Goal: Task Accomplishment & Management: Use online tool/utility

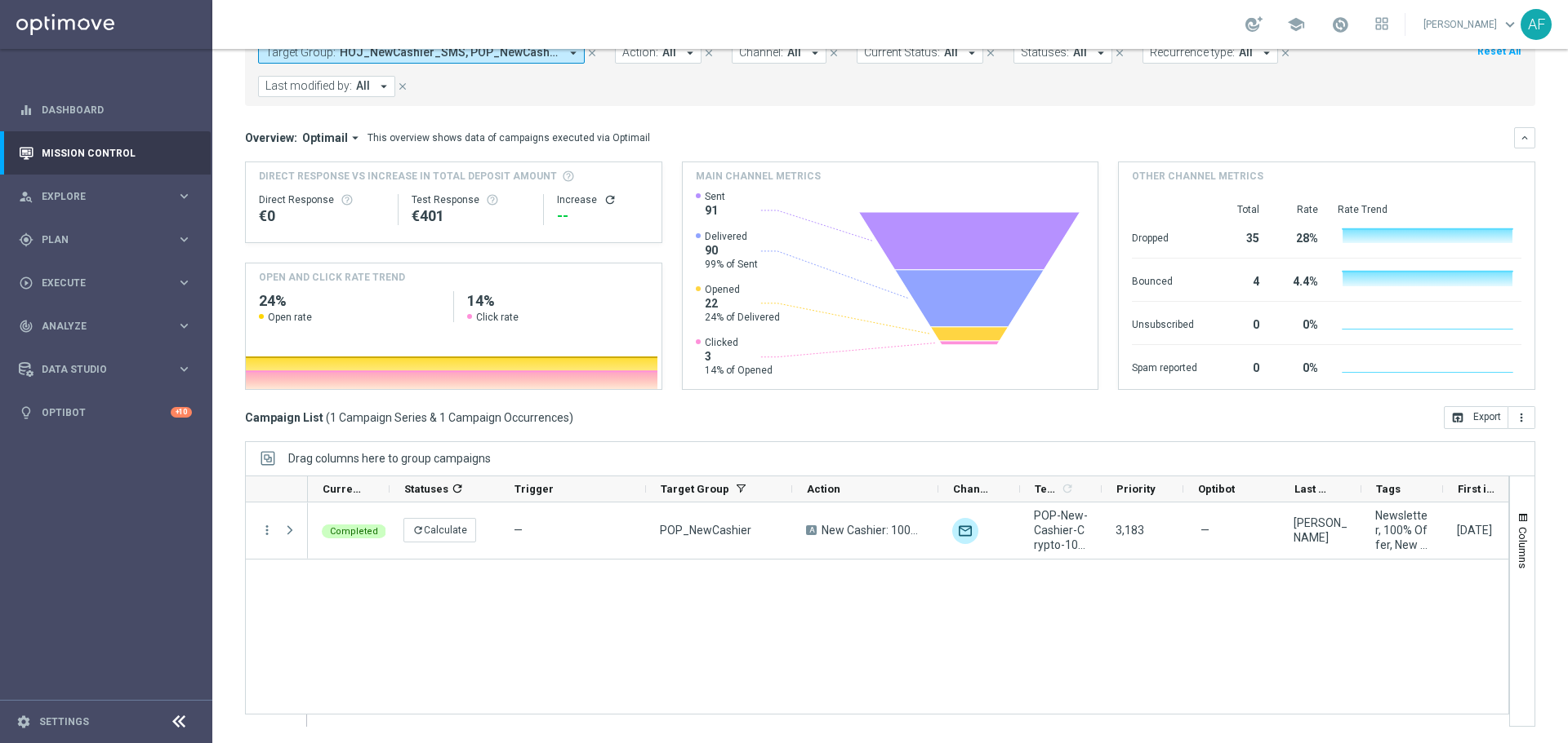
scroll to position [0, 272]
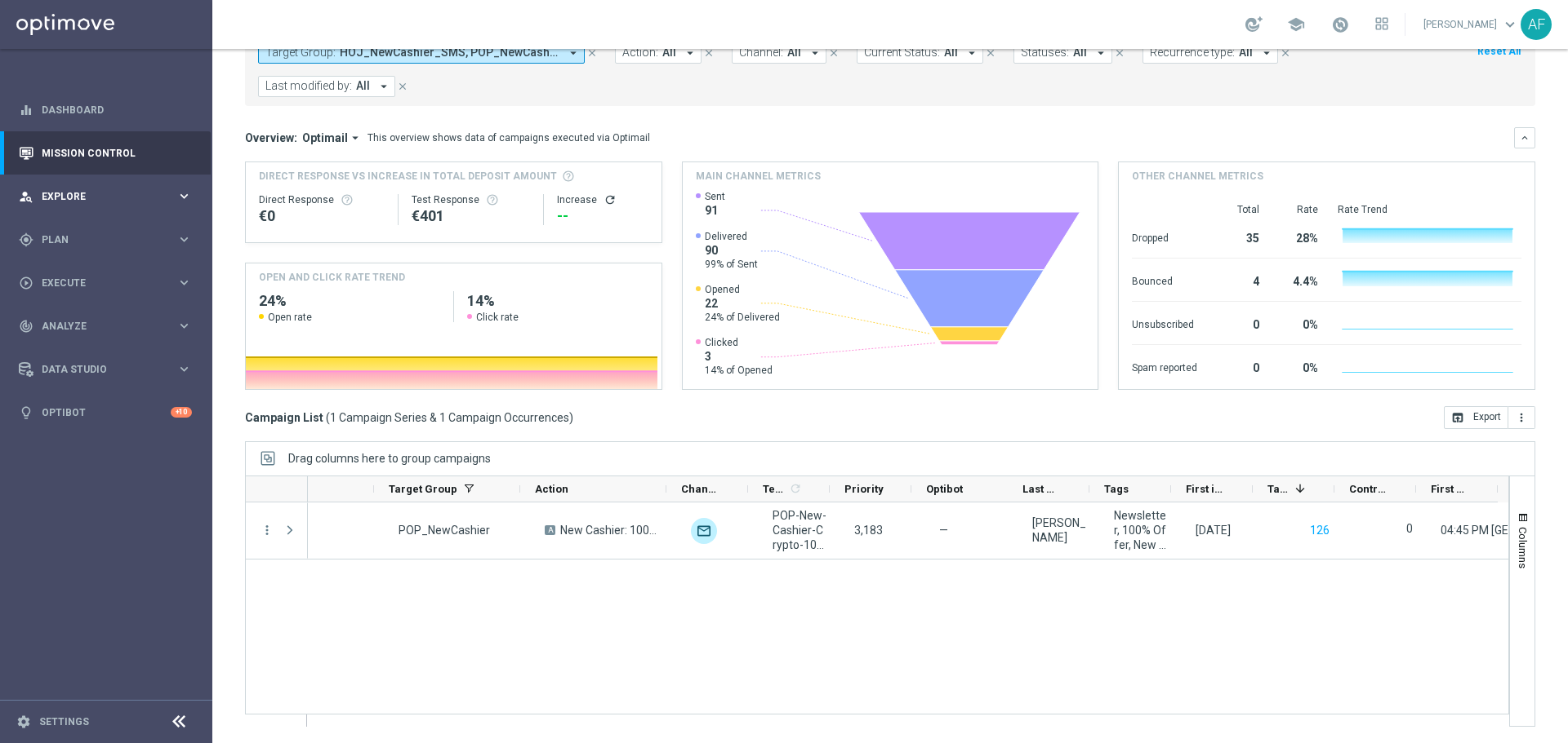
click at [130, 181] on div "person_search Explore keyboard_arrow_right" at bounding box center [105, 196] width 210 height 43
click at [118, 187] on div "person_search Explore keyboard_arrow_right" at bounding box center [105, 196] width 210 height 43
click at [113, 227] on div "gps_fixed Plan keyboard_arrow_right" at bounding box center [105, 239] width 210 height 43
click at [99, 272] on link "Target Groups" at bounding box center [106, 274] width 127 height 14
click at [99, 241] on span "Plan" at bounding box center [109, 240] width 135 height 10
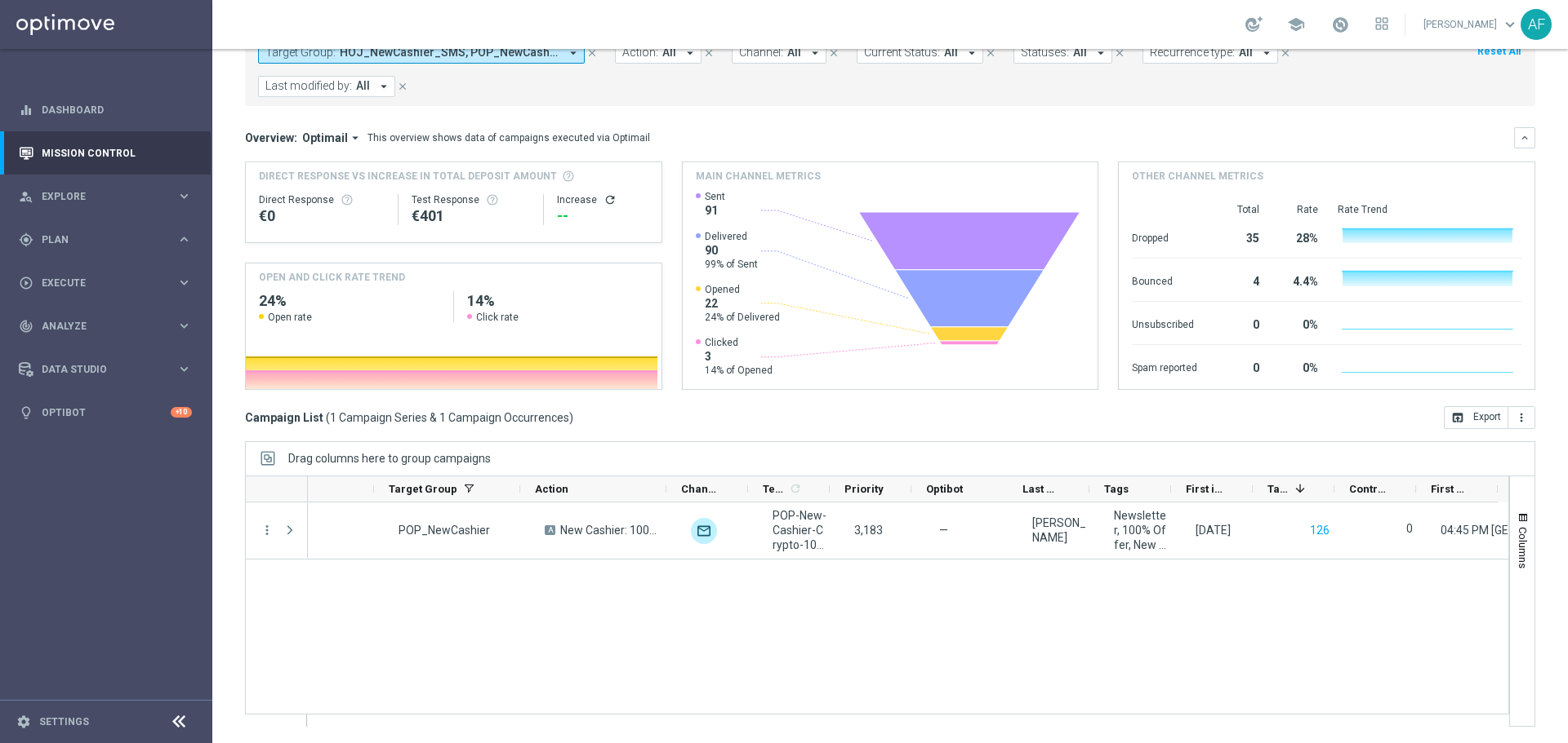
click at [81, 324] on span "Templates" at bounding box center [101, 322] width 117 height 10
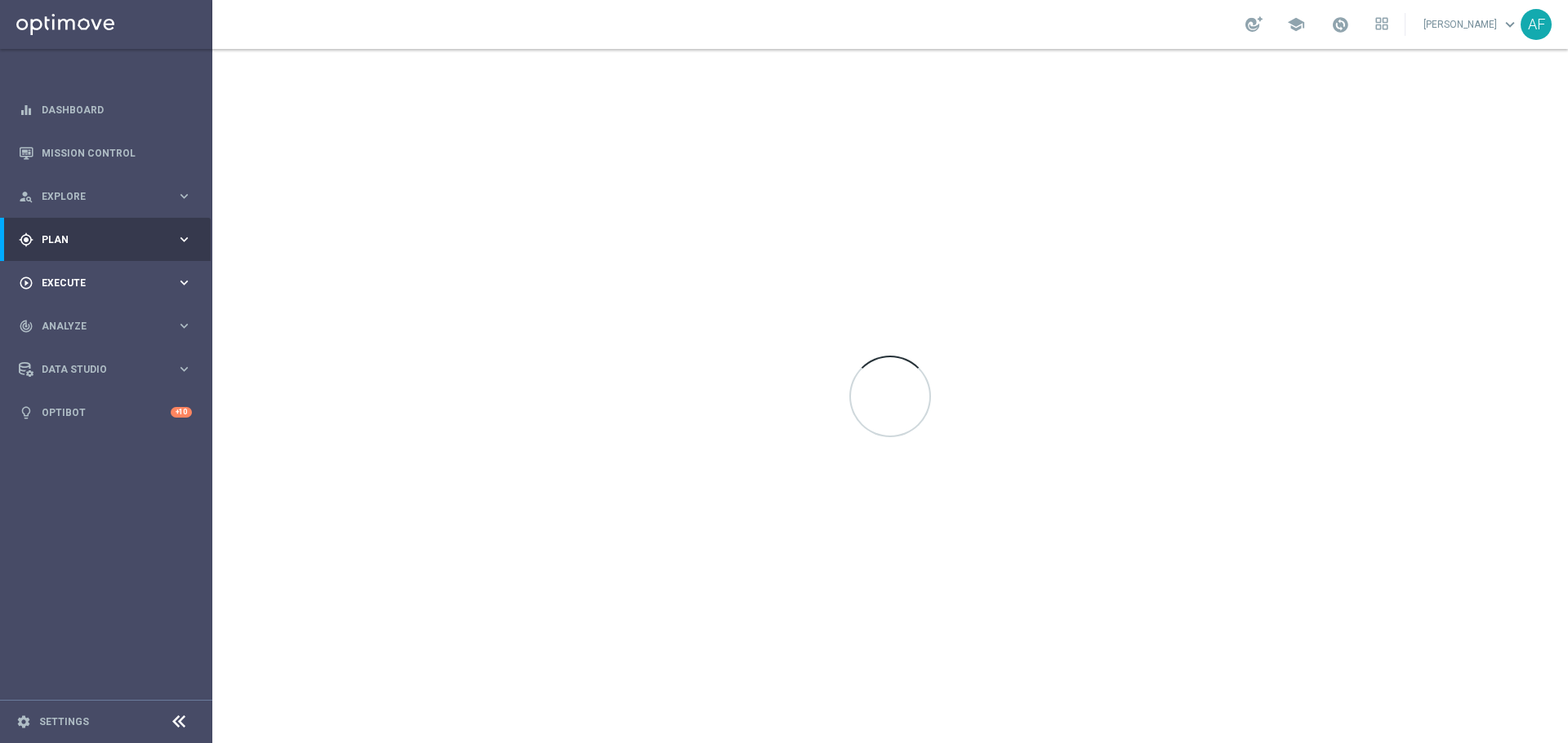
drag, startPoint x: 81, startPoint y: 324, endPoint x: 79, endPoint y: 302, distance: 22.1
click at [81, 324] on span "Analyze" at bounding box center [109, 326] width 135 height 10
click at [82, 234] on div "gps_fixed Plan" at bounding box center [97, 239] width 157 height 14
click at [86, 344] on link "Optimail" at bounding box center [109, 347] width 119 height 14
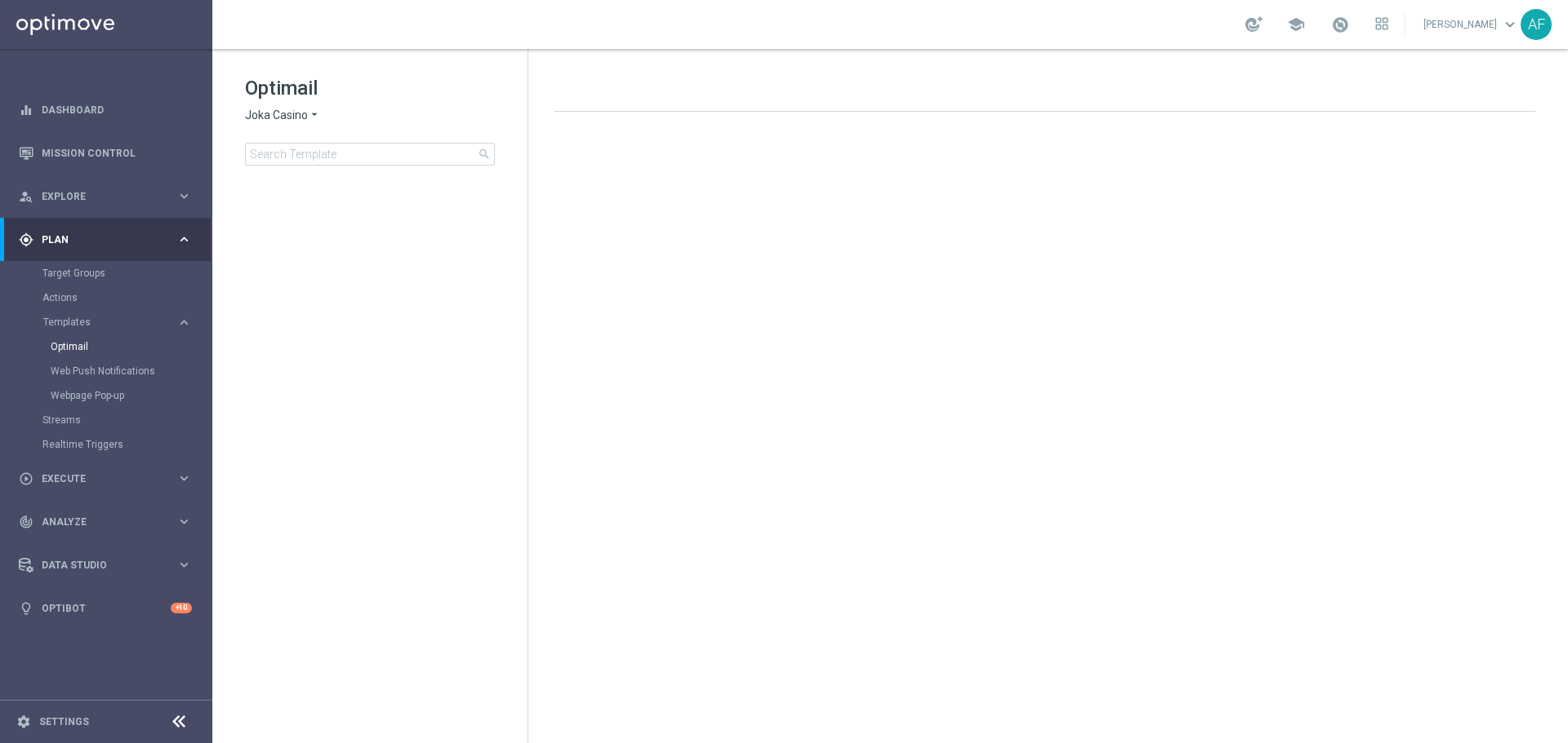
click at [313, 110] on icon "arrow_drop_down" at bounding box center [315, 116] width 14 height 15
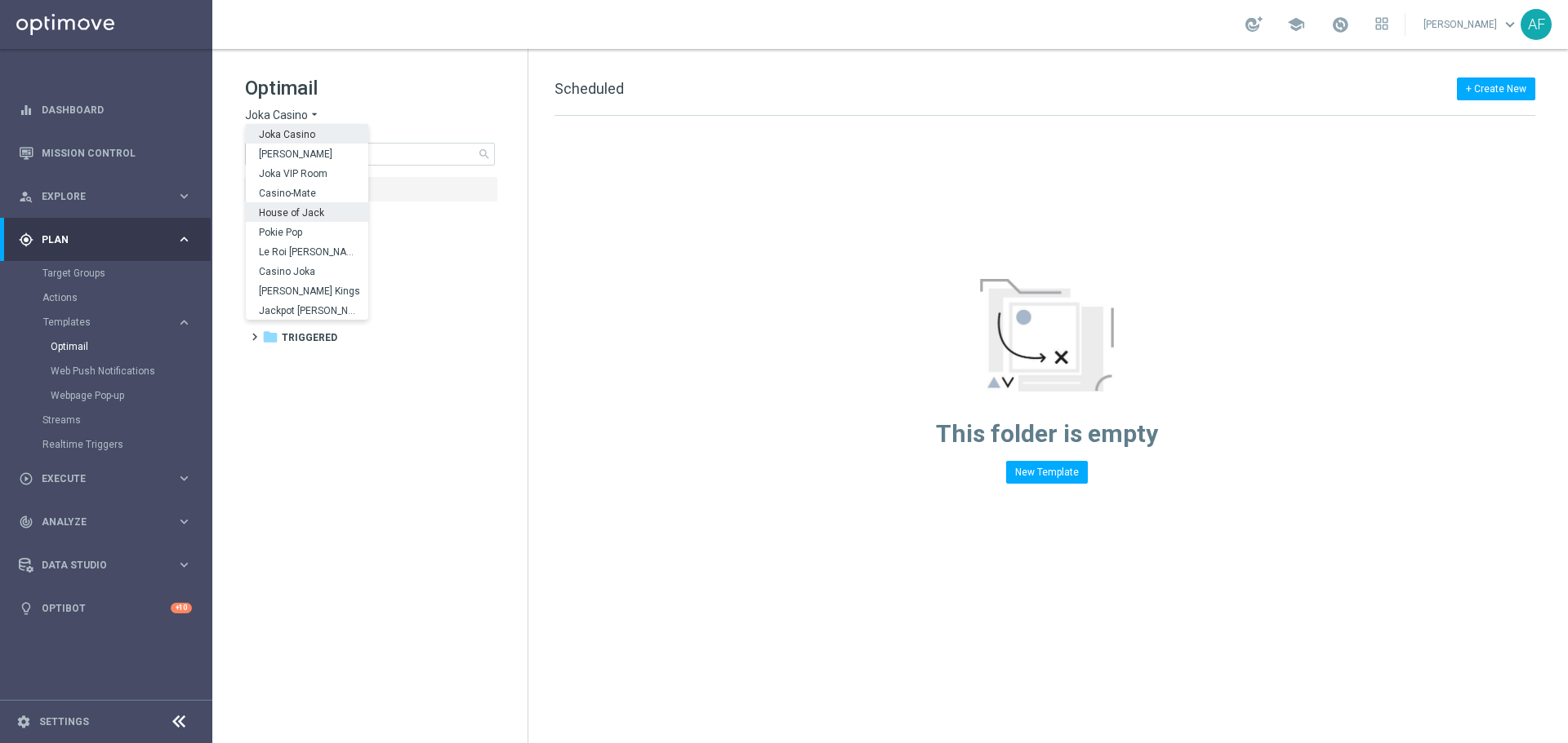
click at [0, 0] on span "House of Jack" at bounding box center [0, 0] width 0 height 0
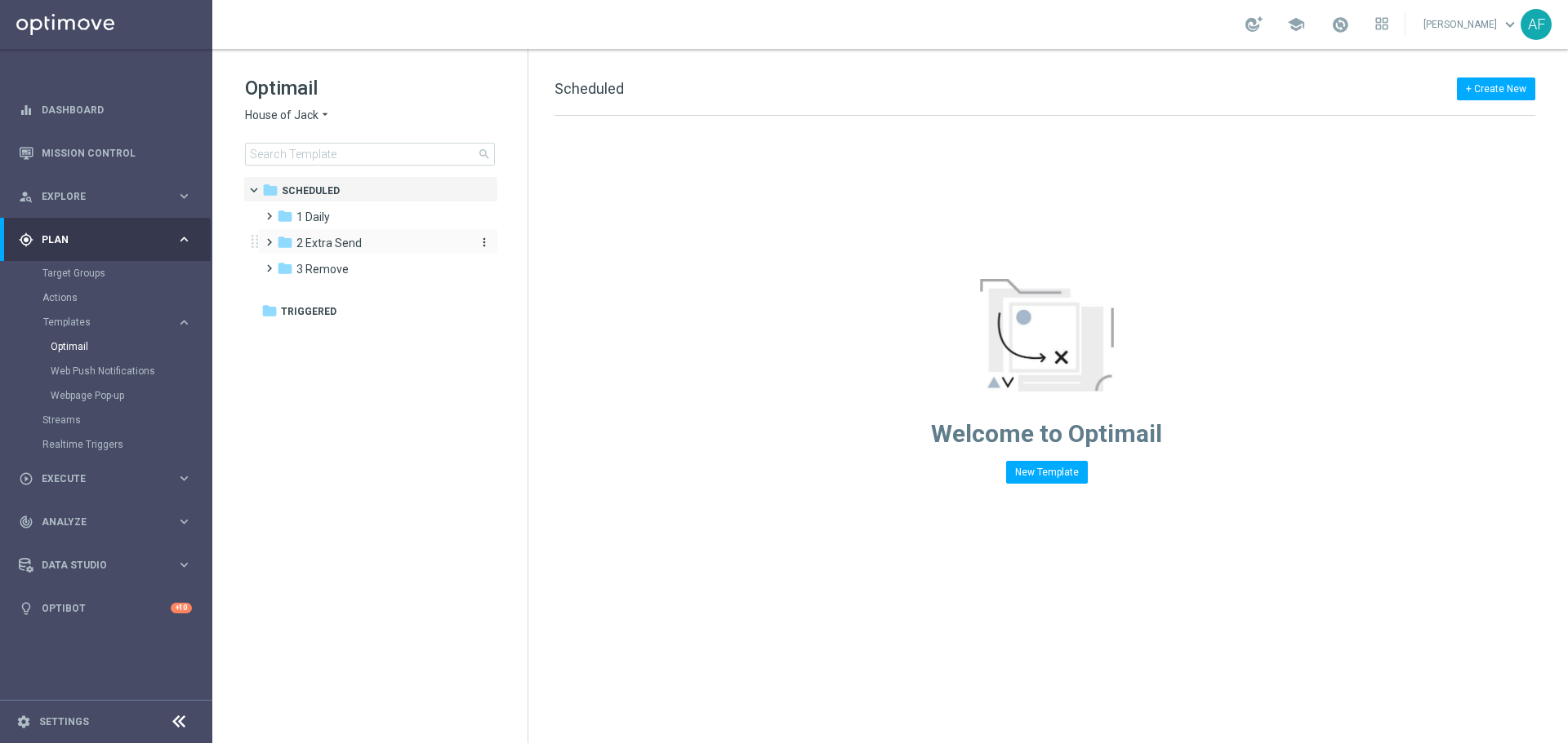
click at [330, 240] on span "2 Extra Send" at bounding box center [329, 242] width 66 height 14
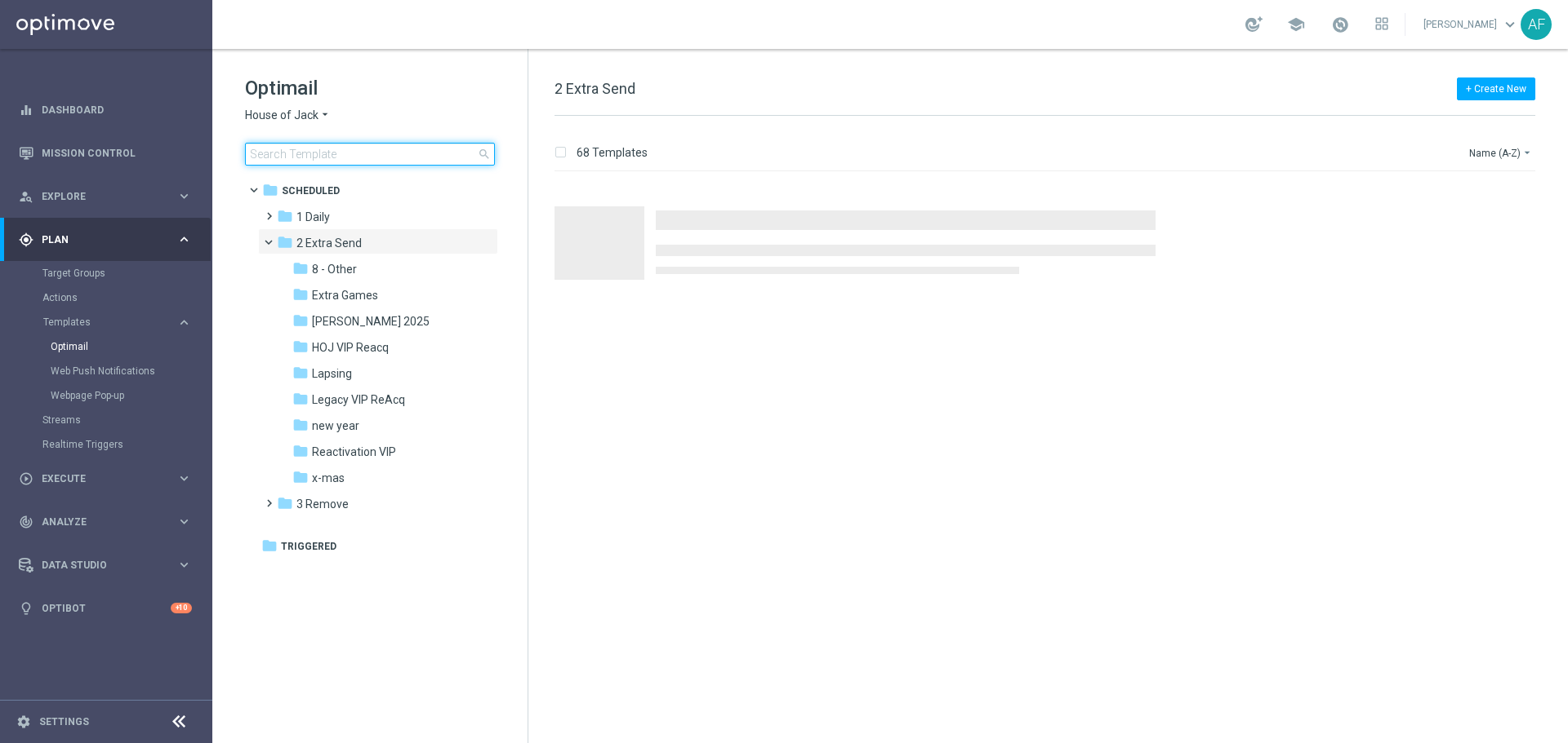
click at [324, 150] on input at bounding box center [370, 154] width 250 height 23
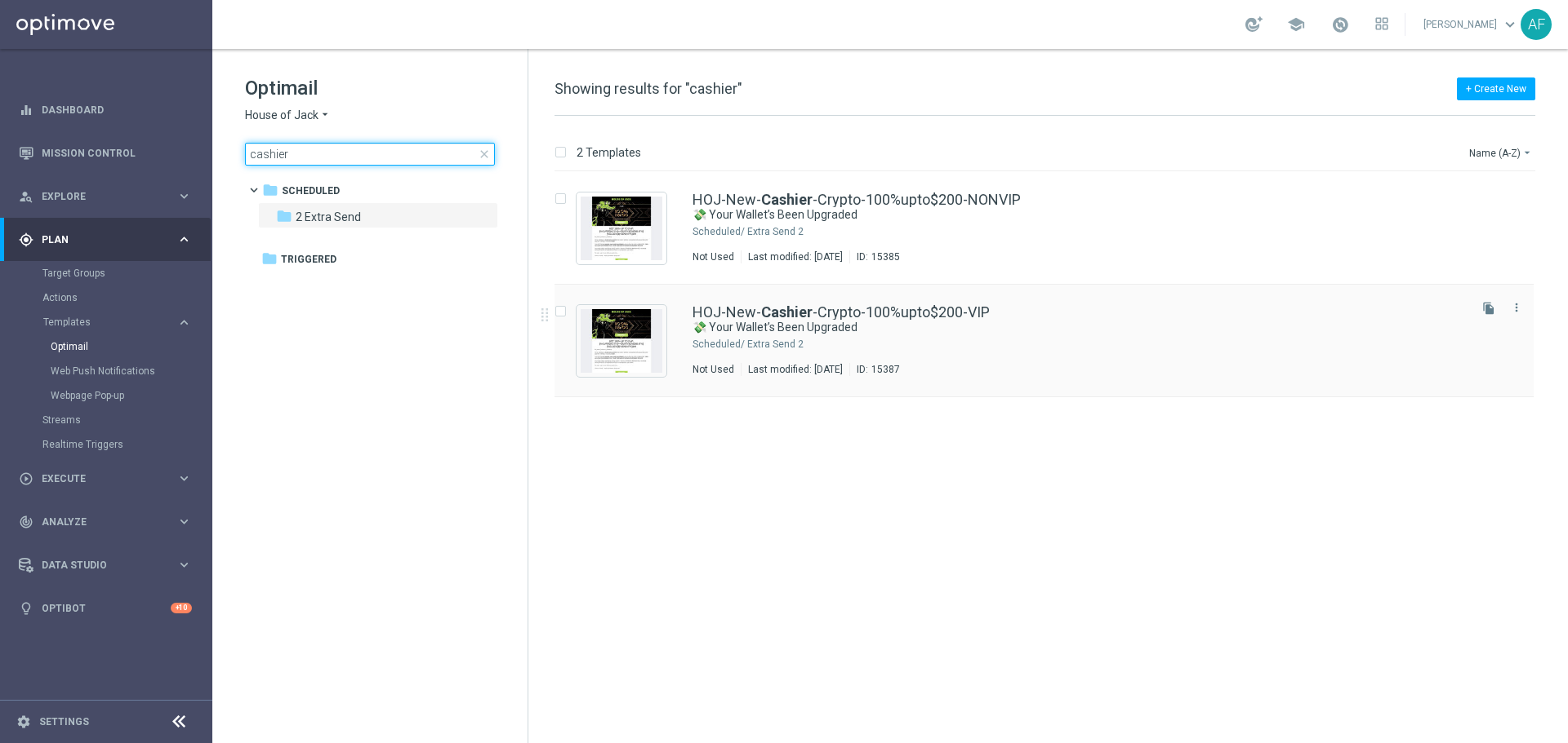
type input "cashier"
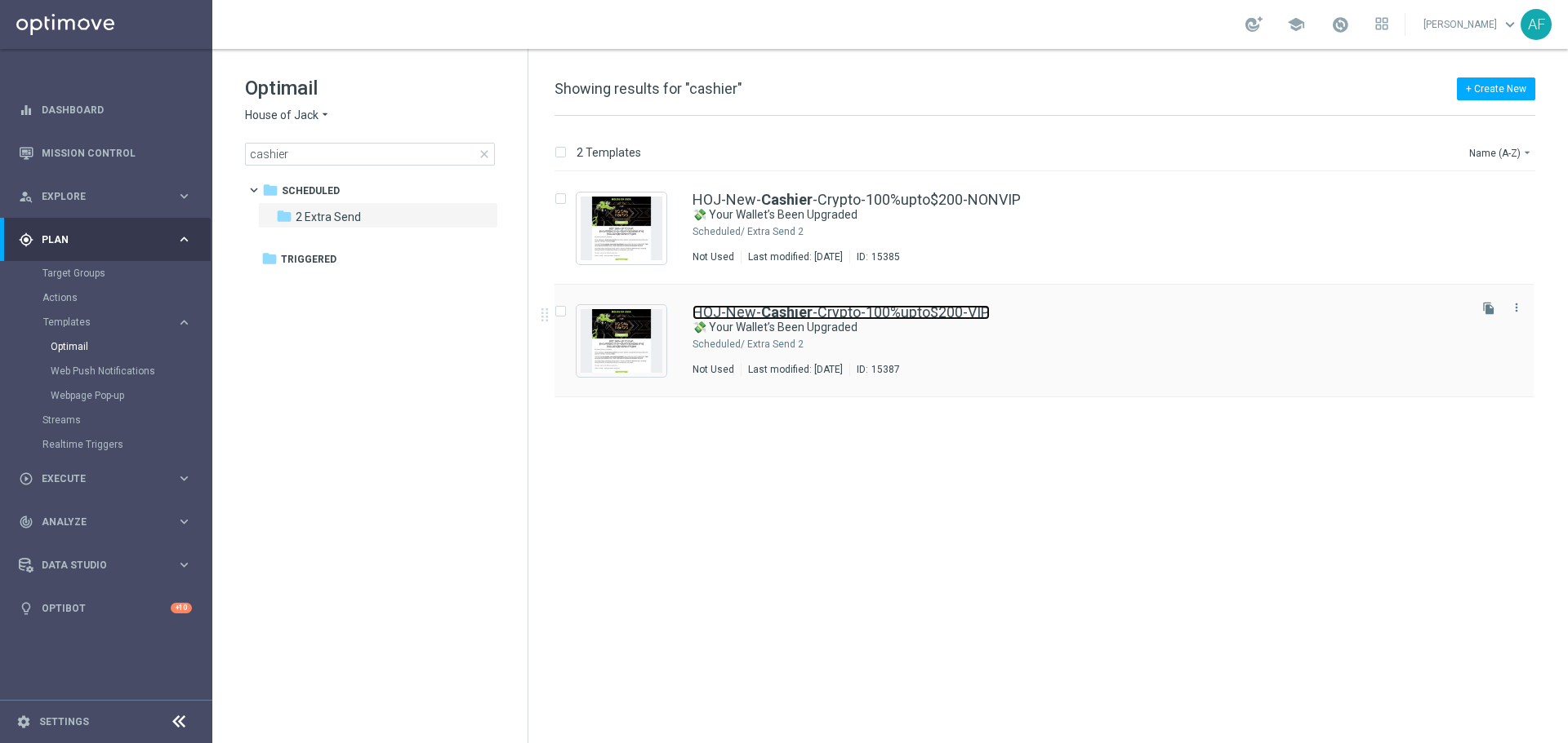
click at [767, 316] on b "Cashier" at bounding box center [786, 313] width 51 height 17
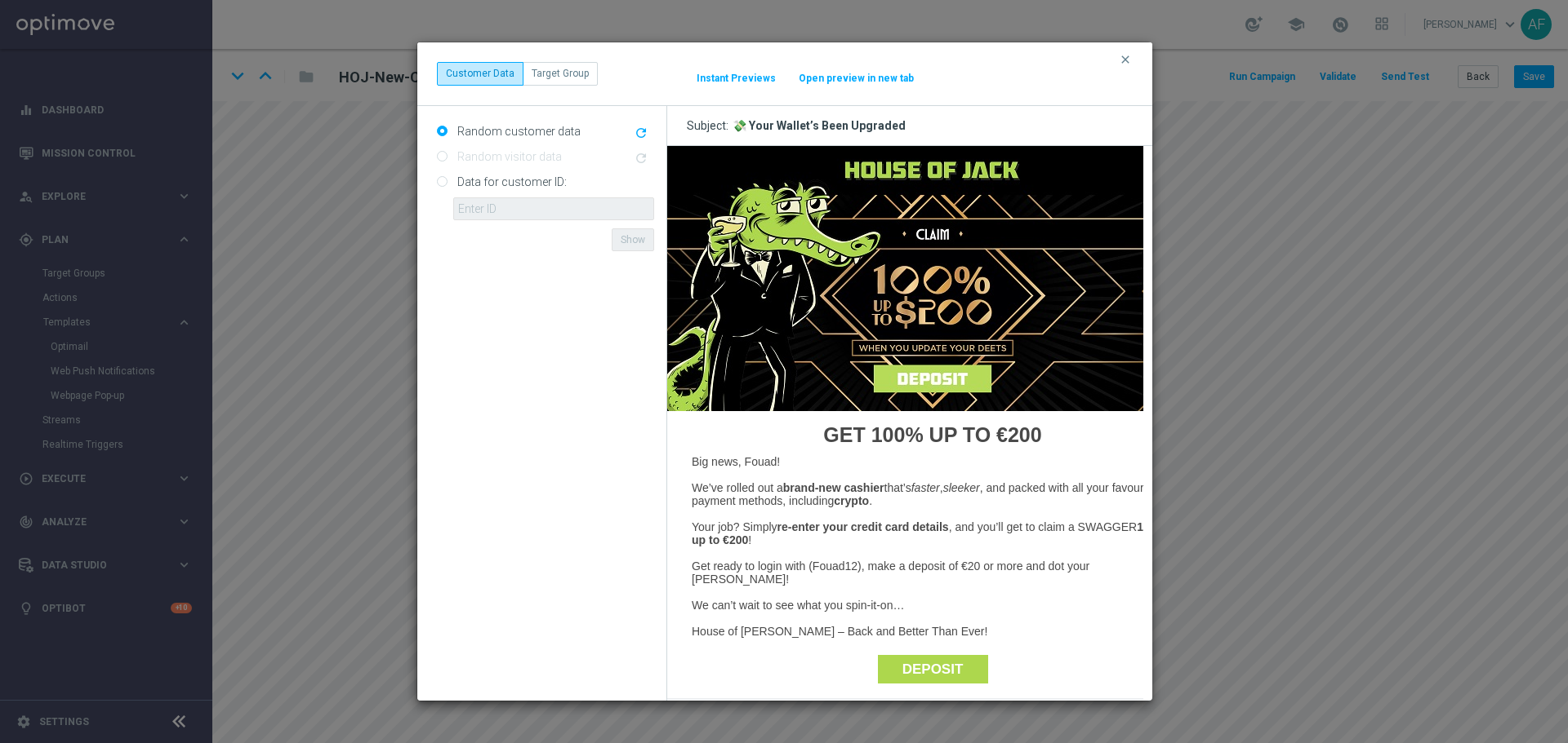
click at [913, 371] on img at bounding box center [932, 278] width 531 height 265
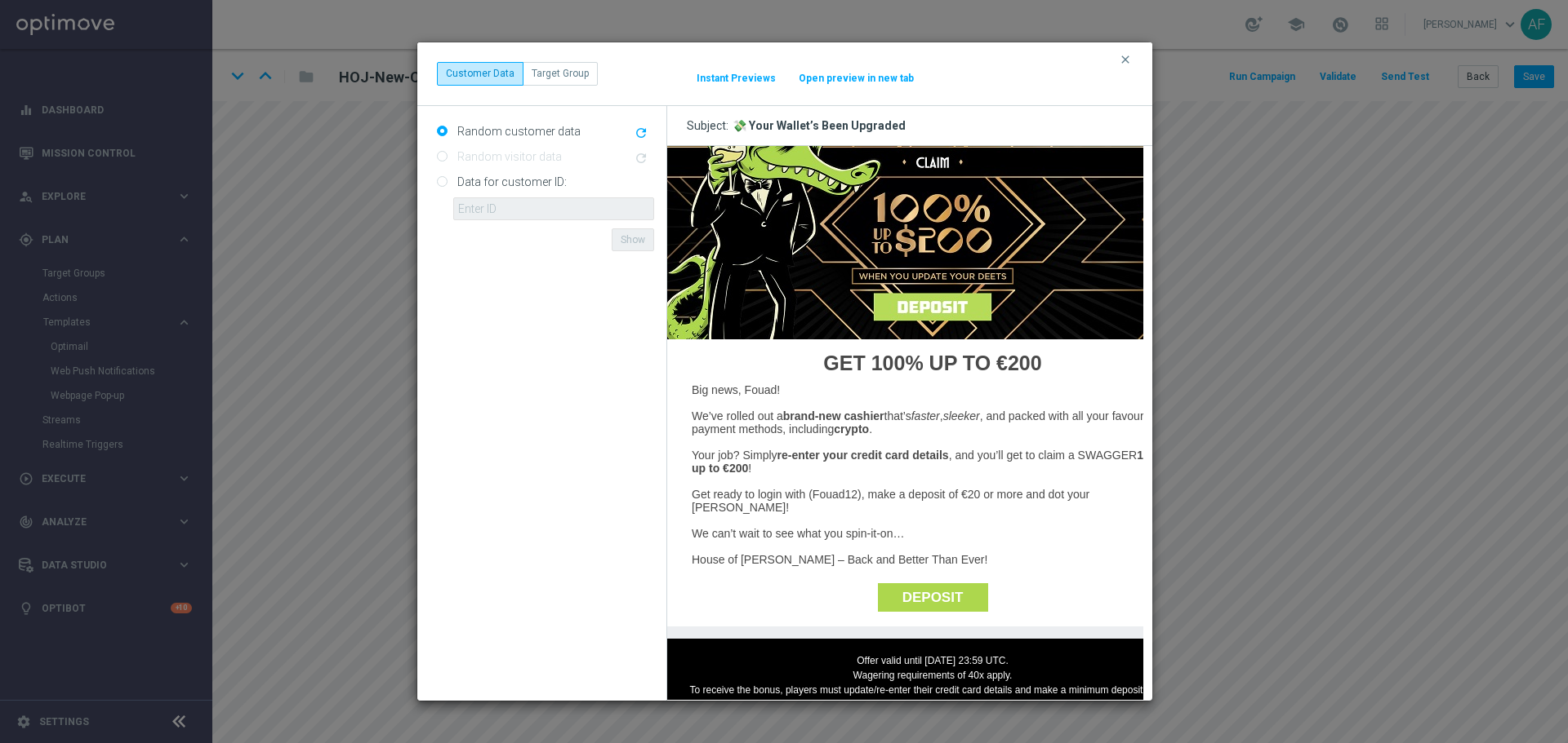
scroll to position [163, 0]
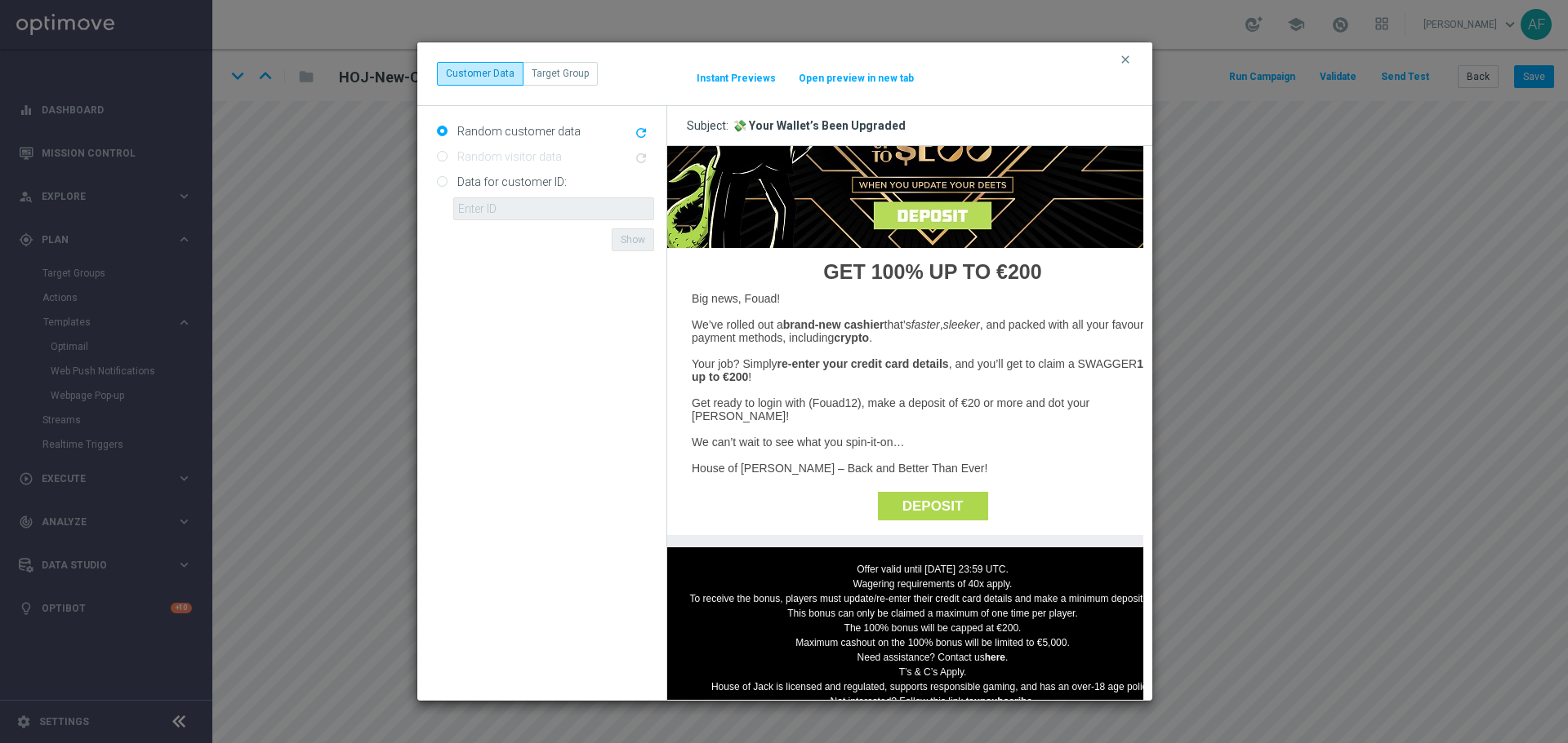
click at [925, 491] on link "DEPOSIT" at bounding box center [932, 506] width 110 height 29
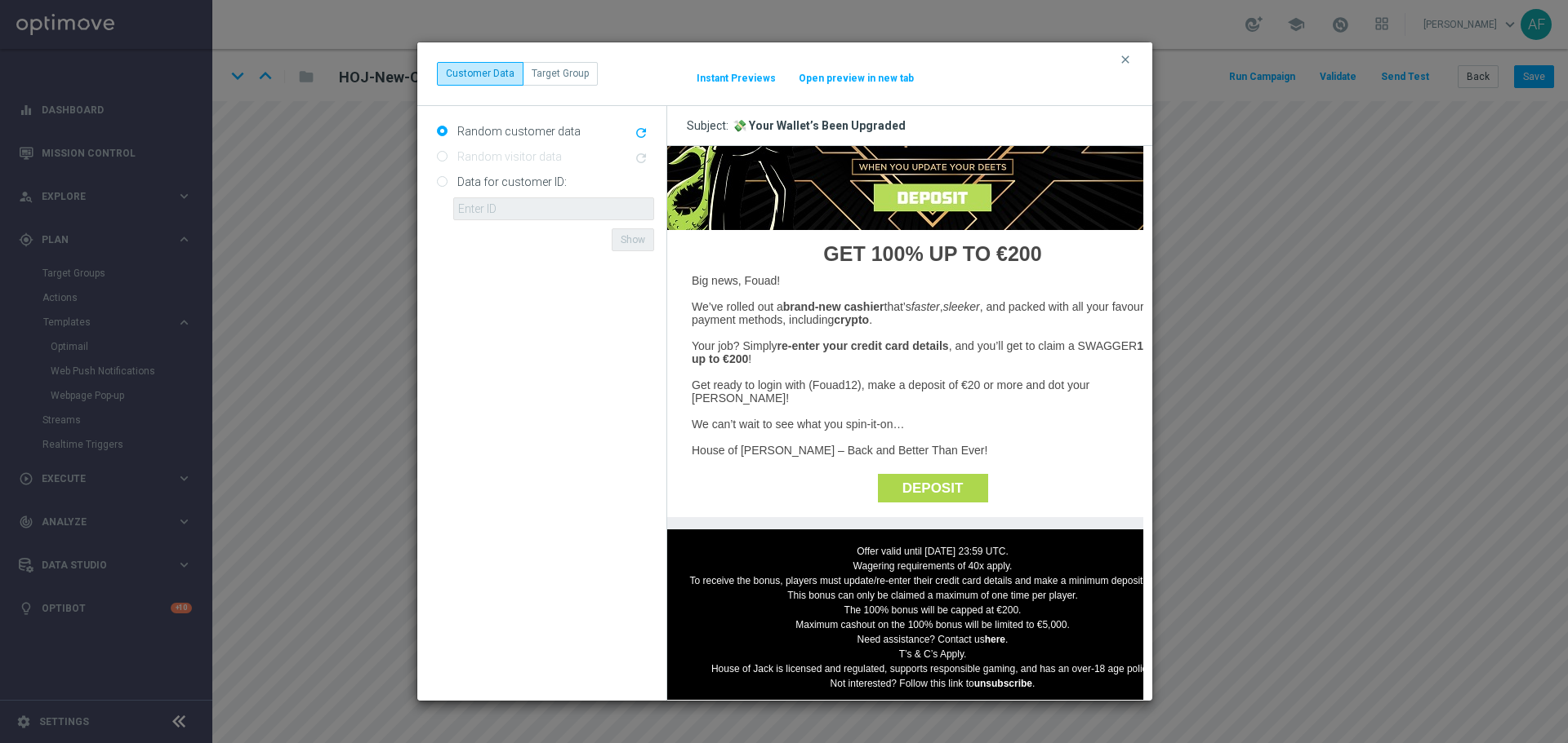
scroll to position [186, 0]
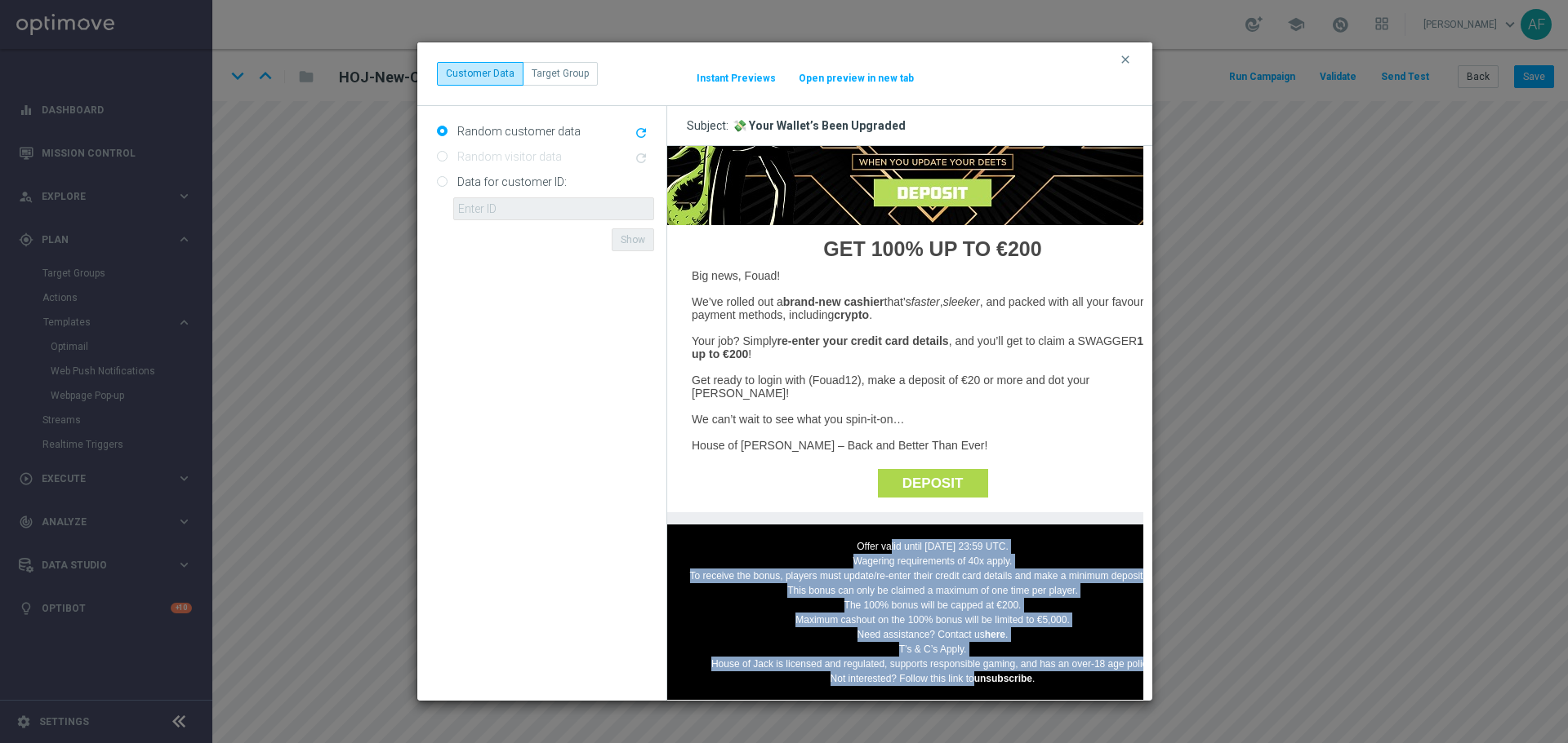
drag, startPoint x: 876, startPoint y: 528, endPoint x: 972, endPoint y: 668, distance: 169.8
click at [972, 668] on td "Offer valid until [DATE] 23:59 UTC. Wagering requirements of 40x apply. To rece…" at bounding box center [931, 612] width 490 height 147
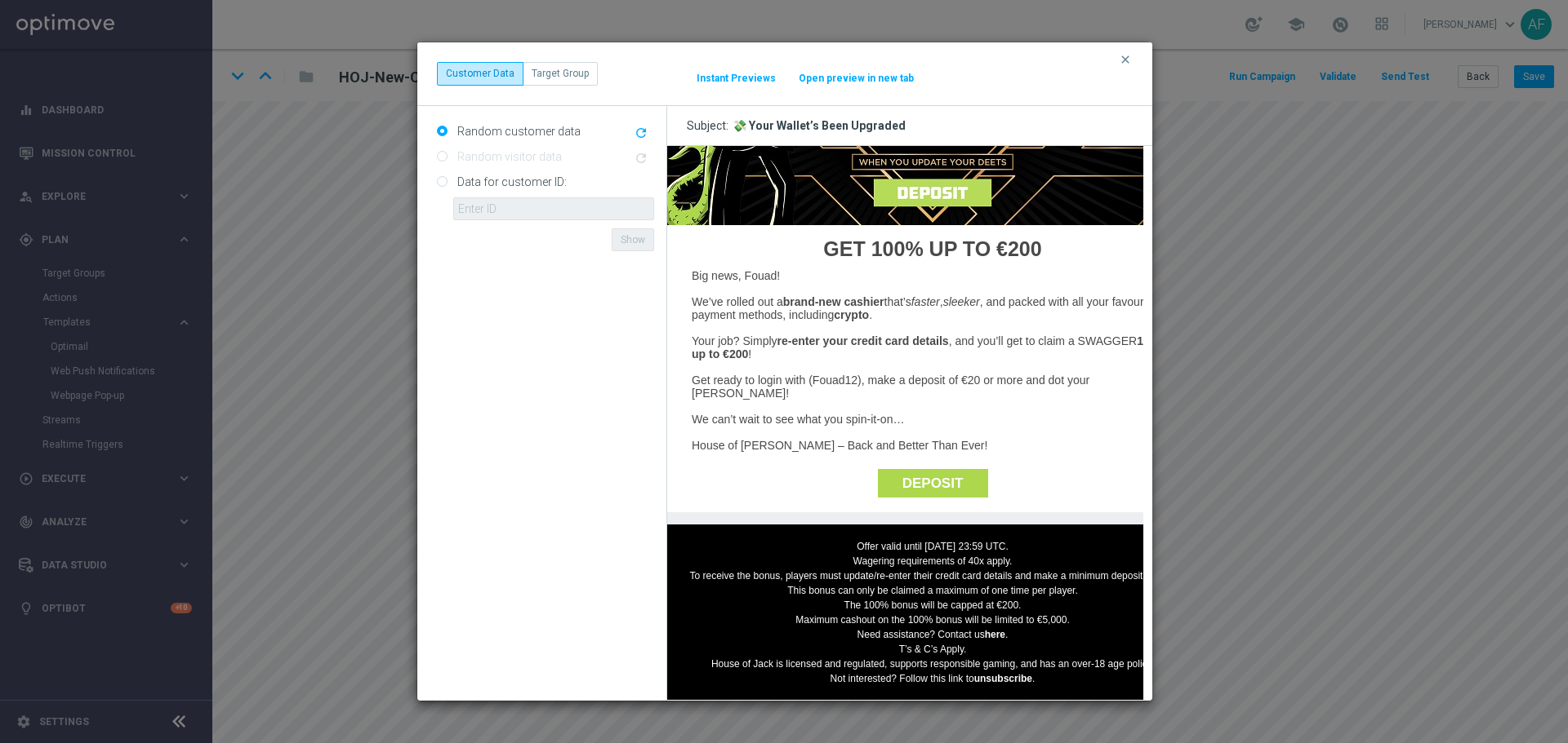
click at [944, 476] on link "DEPOSIT" at bounding box center [932, 482] width 110 height 29
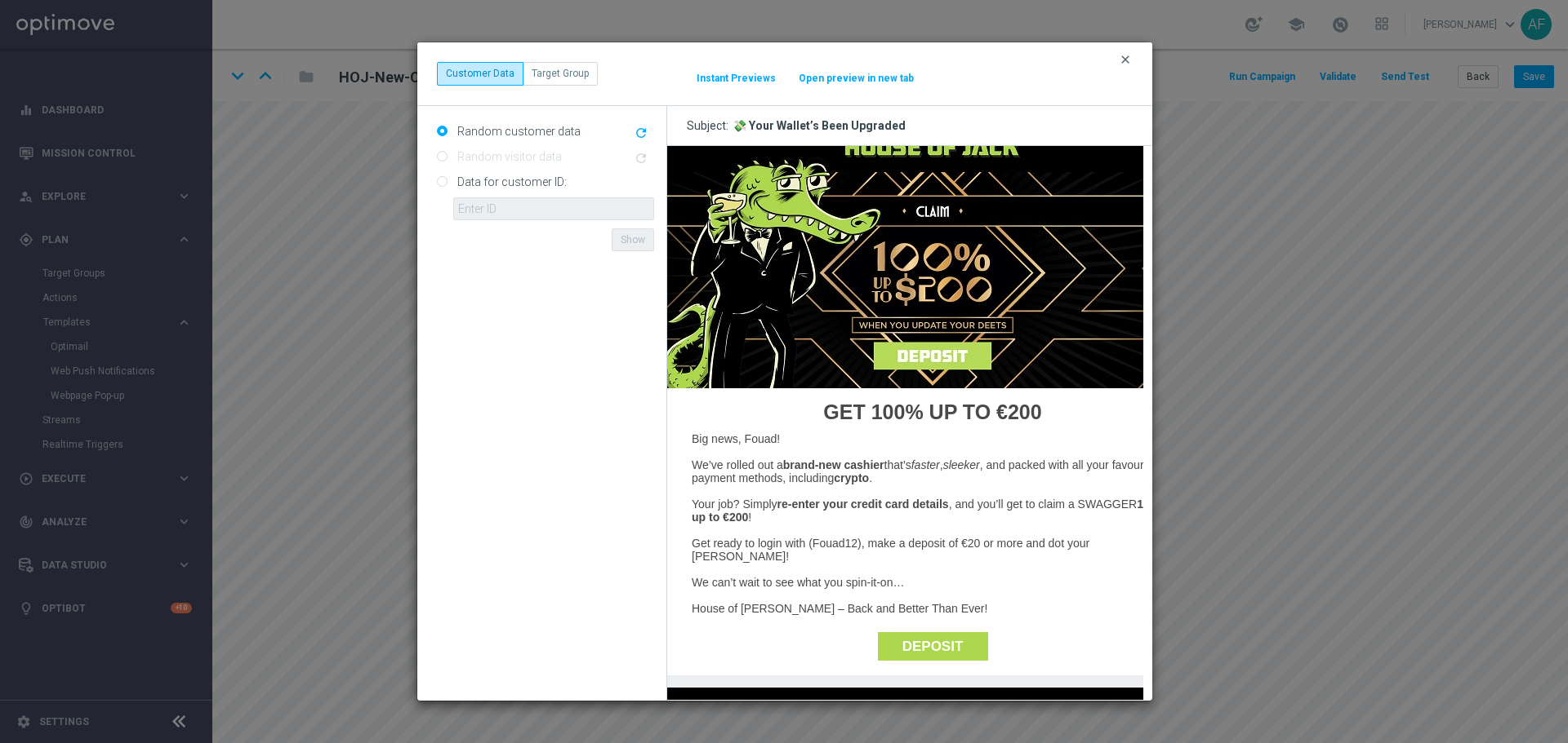
click at [1123, 64] on icon "clear" at bounding box center [1126, 60] width 14 height 14
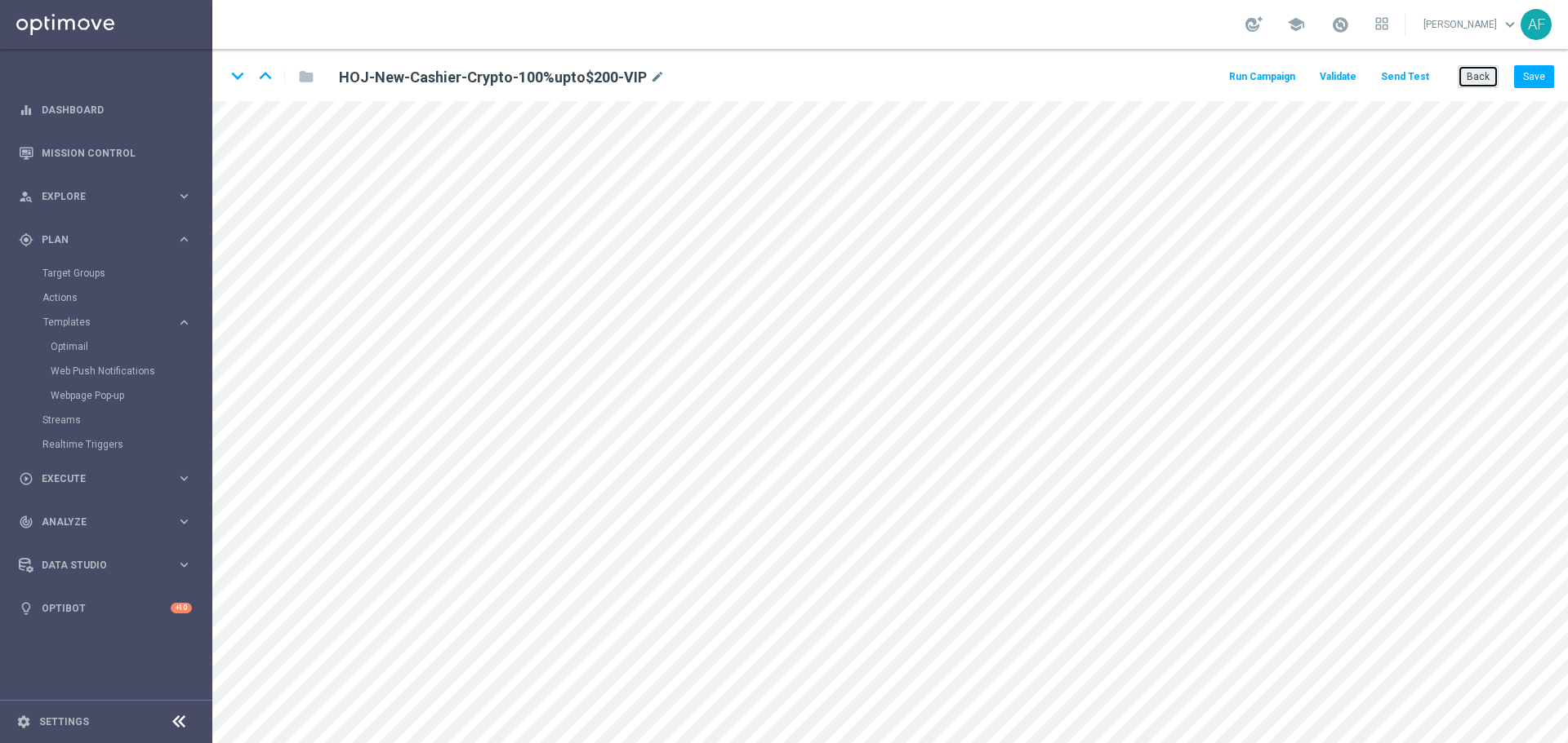
click at [1471, 76] on button "Back" at bounding box center [1477, 77] width 41 height 23
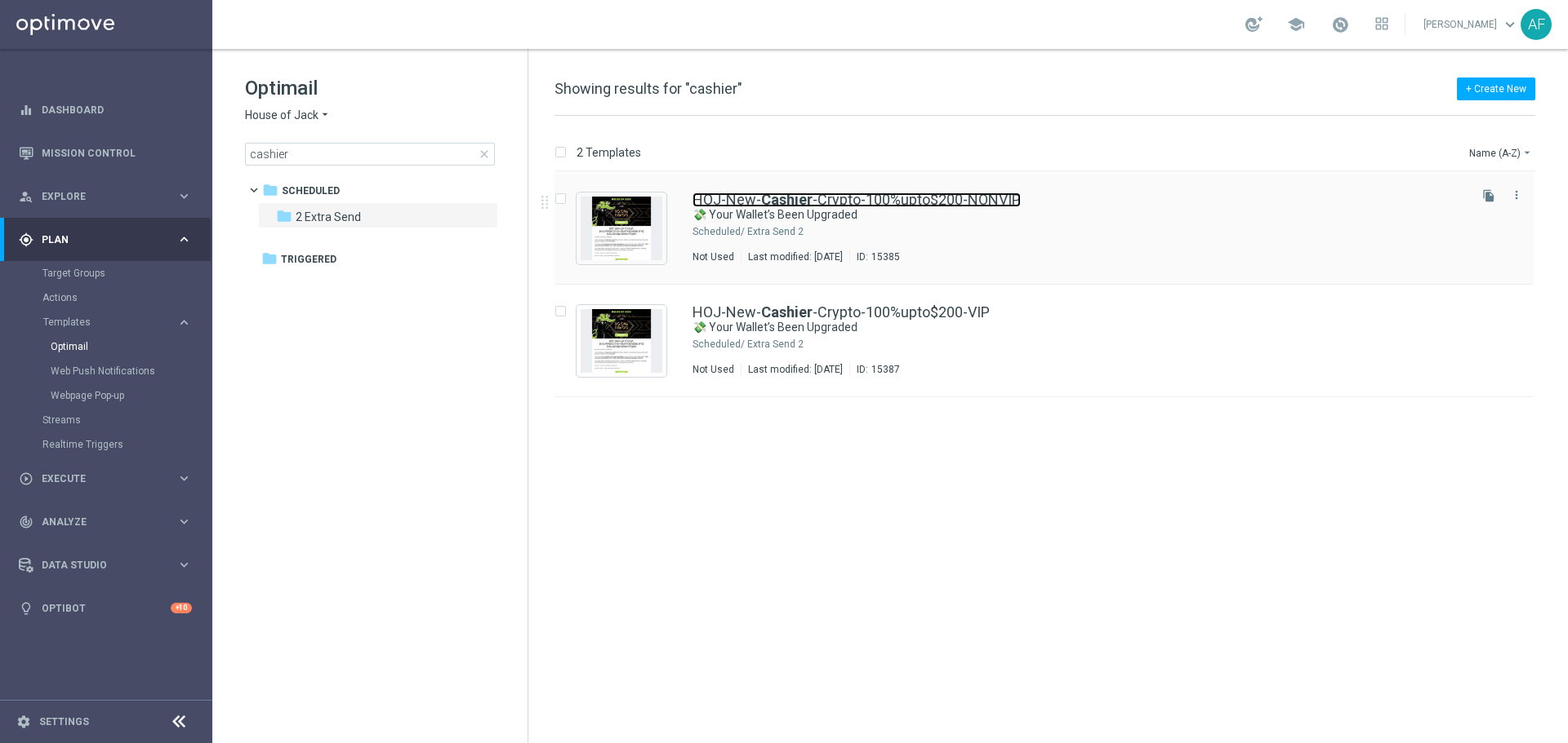
click at [751, 206] on link "HOJ-New- Cashier -Crypto-100%upto$200-NONVIP" at bounding box center [856, 200] width 328 height 14
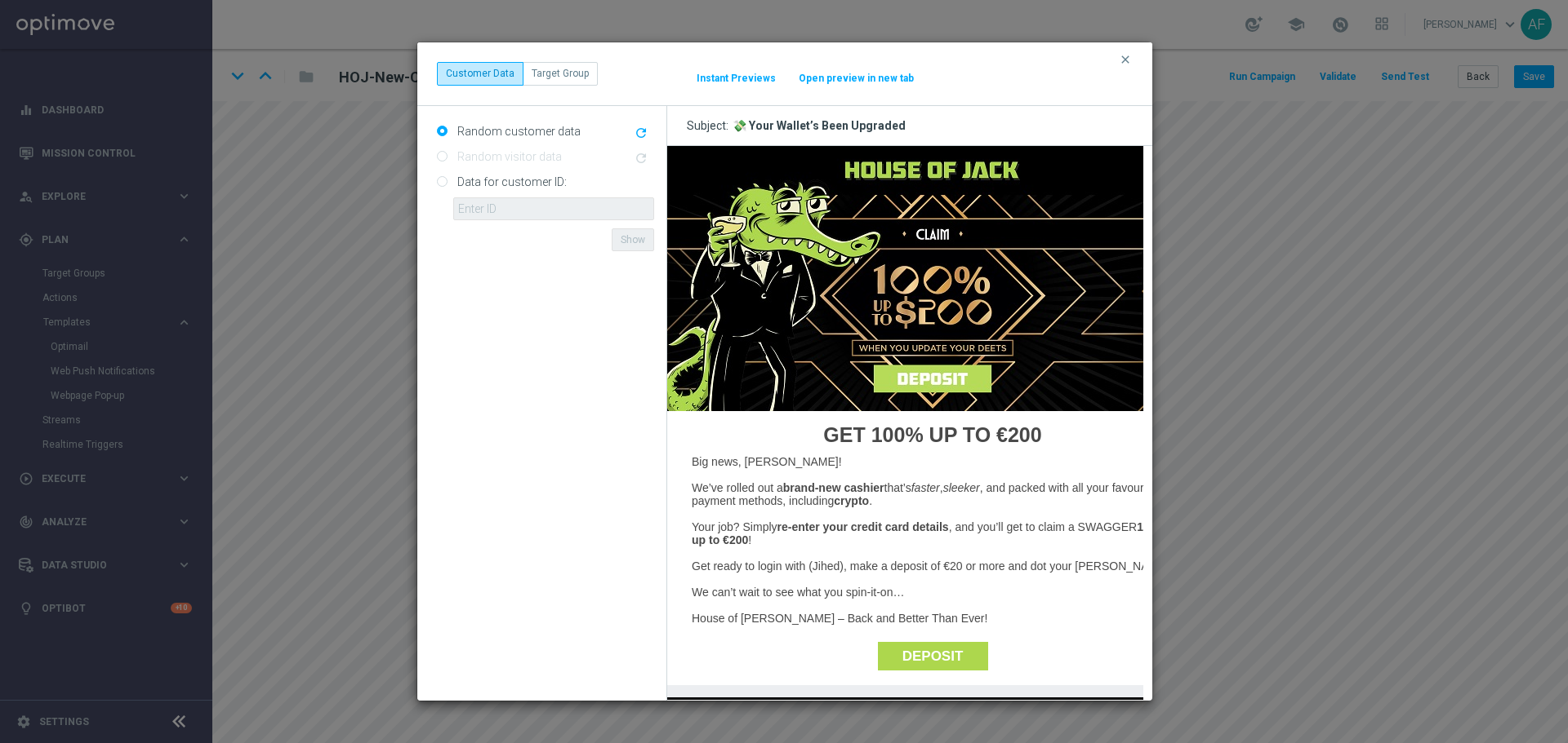
click at [922, 372] on img at bounding box center [932, 278] width 531 height 265
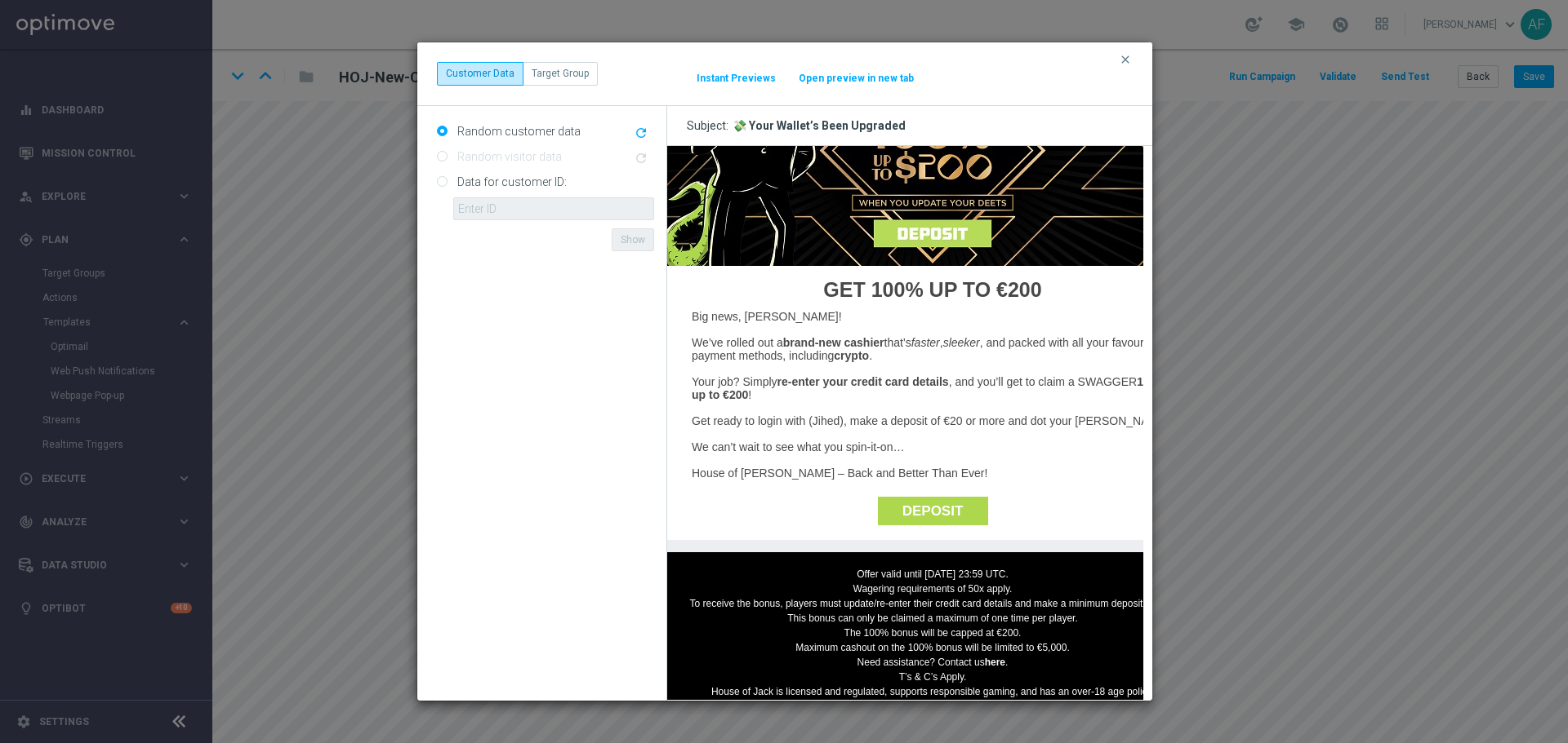
scroll to position [163, 0]
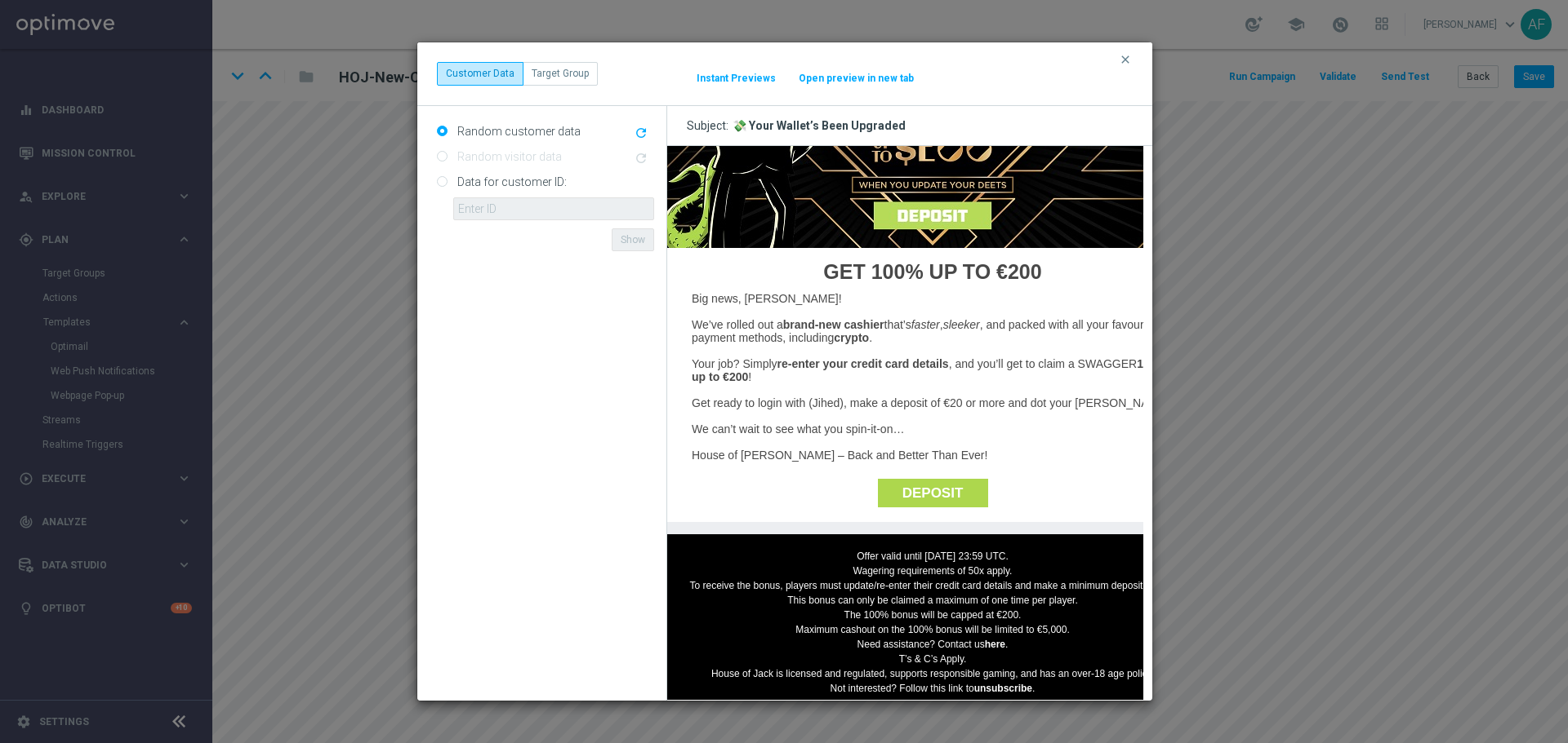
click at [935, 489] on link "DEPOSIT" at bounding box center [932, 493] width 110 height 29
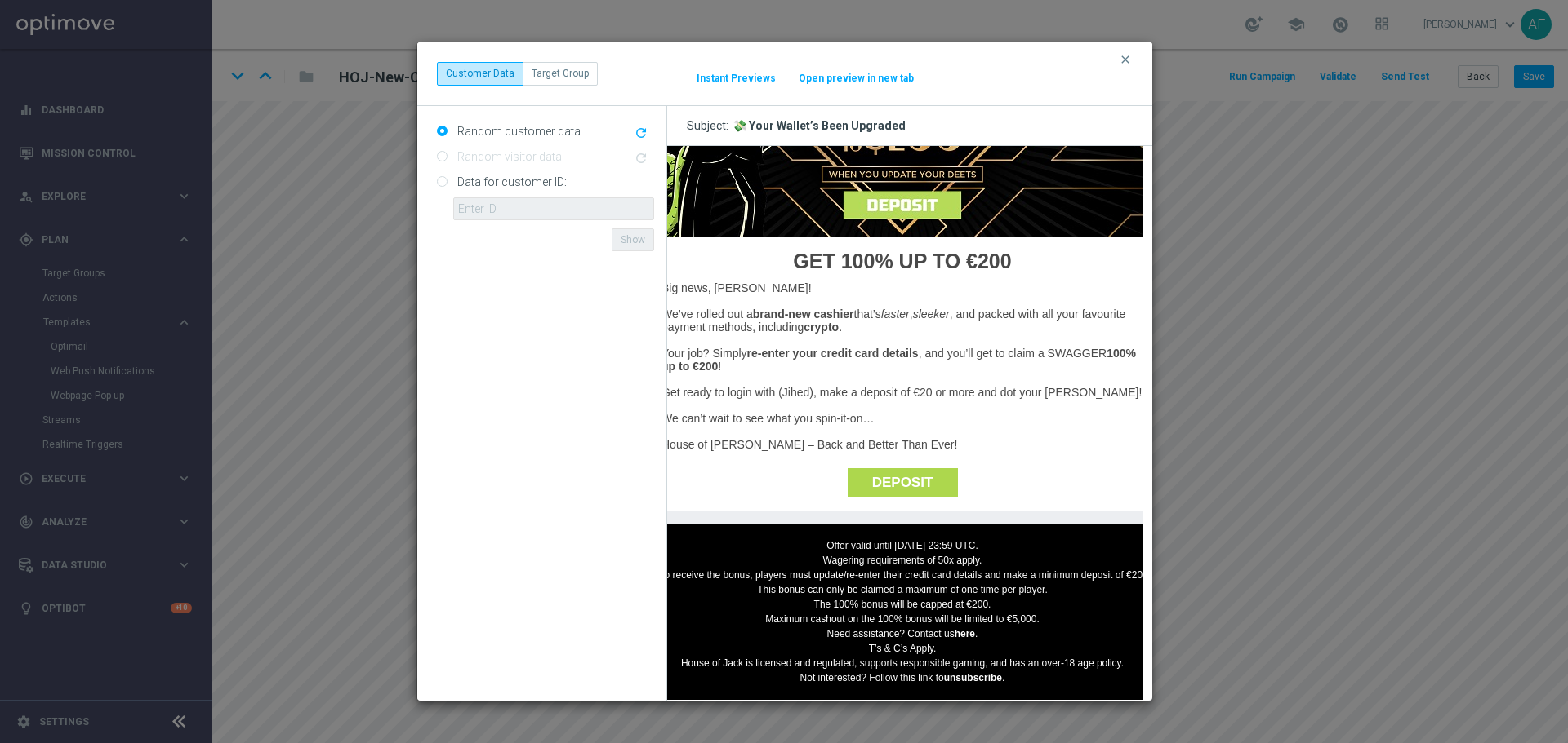
scroll to position [186, 25]
drag, startPoint x: 1130, startPoint y: 62, endPoint x: 1146, endPoint y: 54, distance: 17.9
click at [1130, 60] on icon "clear" at bounding box center [1126, 60] width 14 height 14
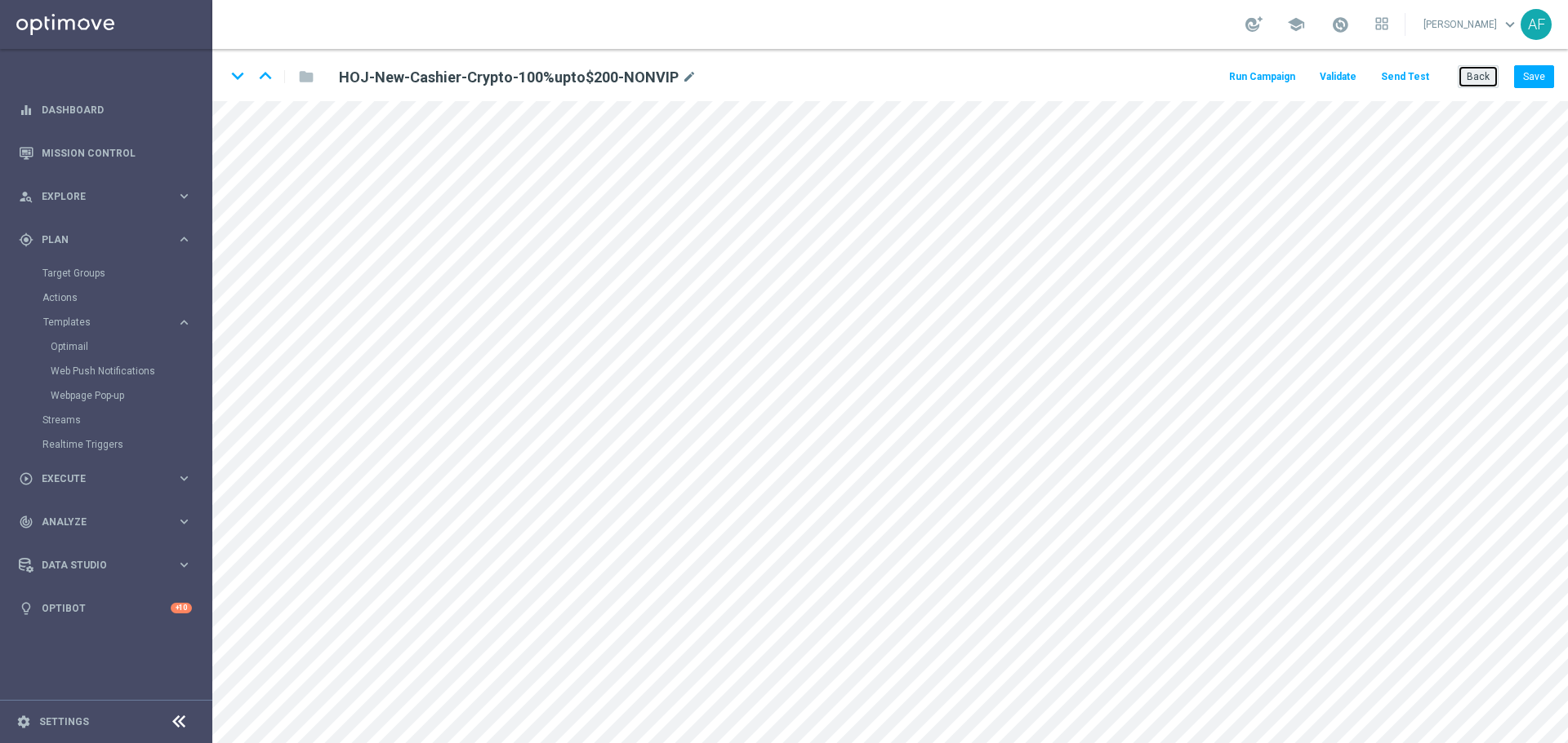
click at [1479, 77] on button "Back" at bounding box center [1477, 77] width 41 height 23
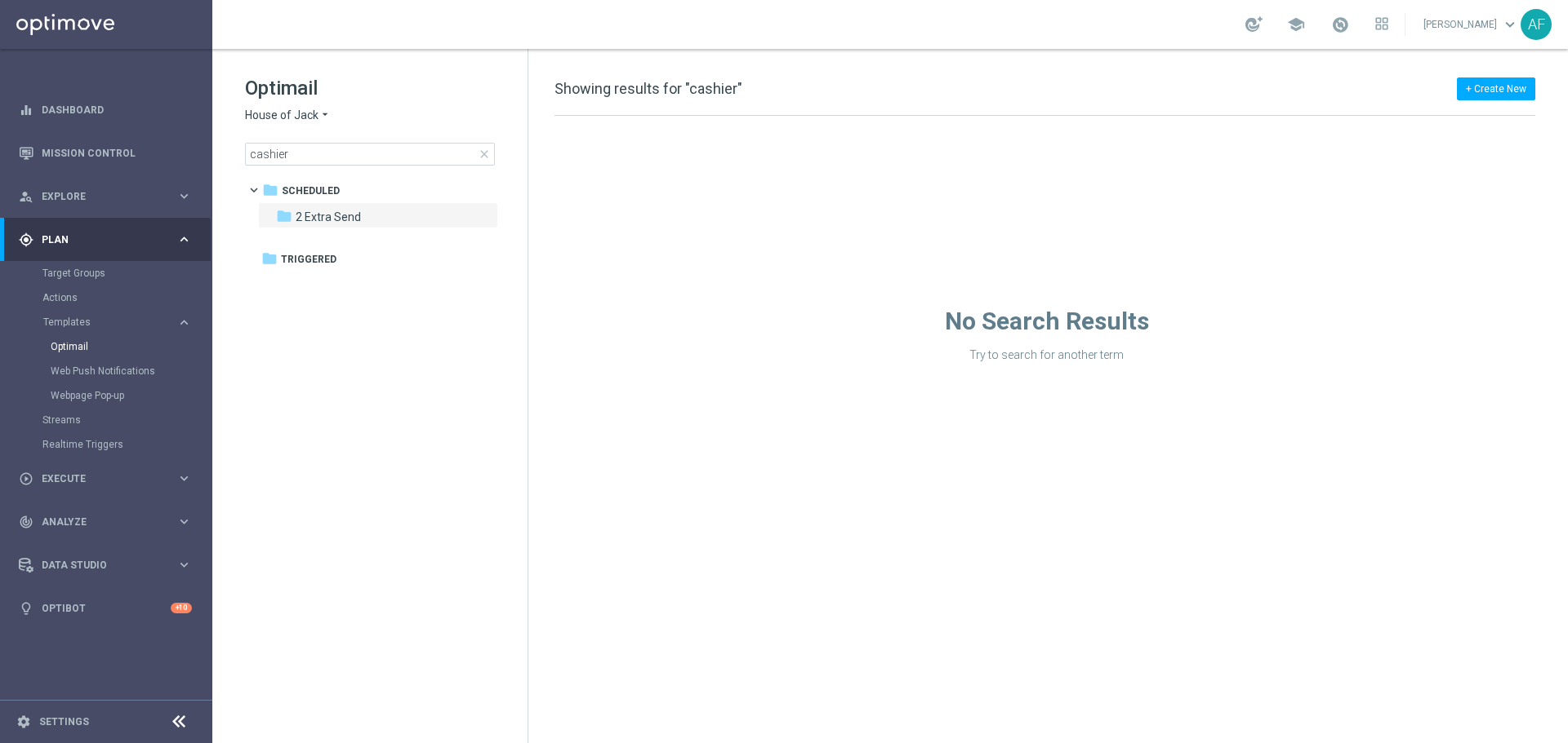
click at [317, 114] on span "House of Jack" at bounding box center [282, 116] width 73 height 15
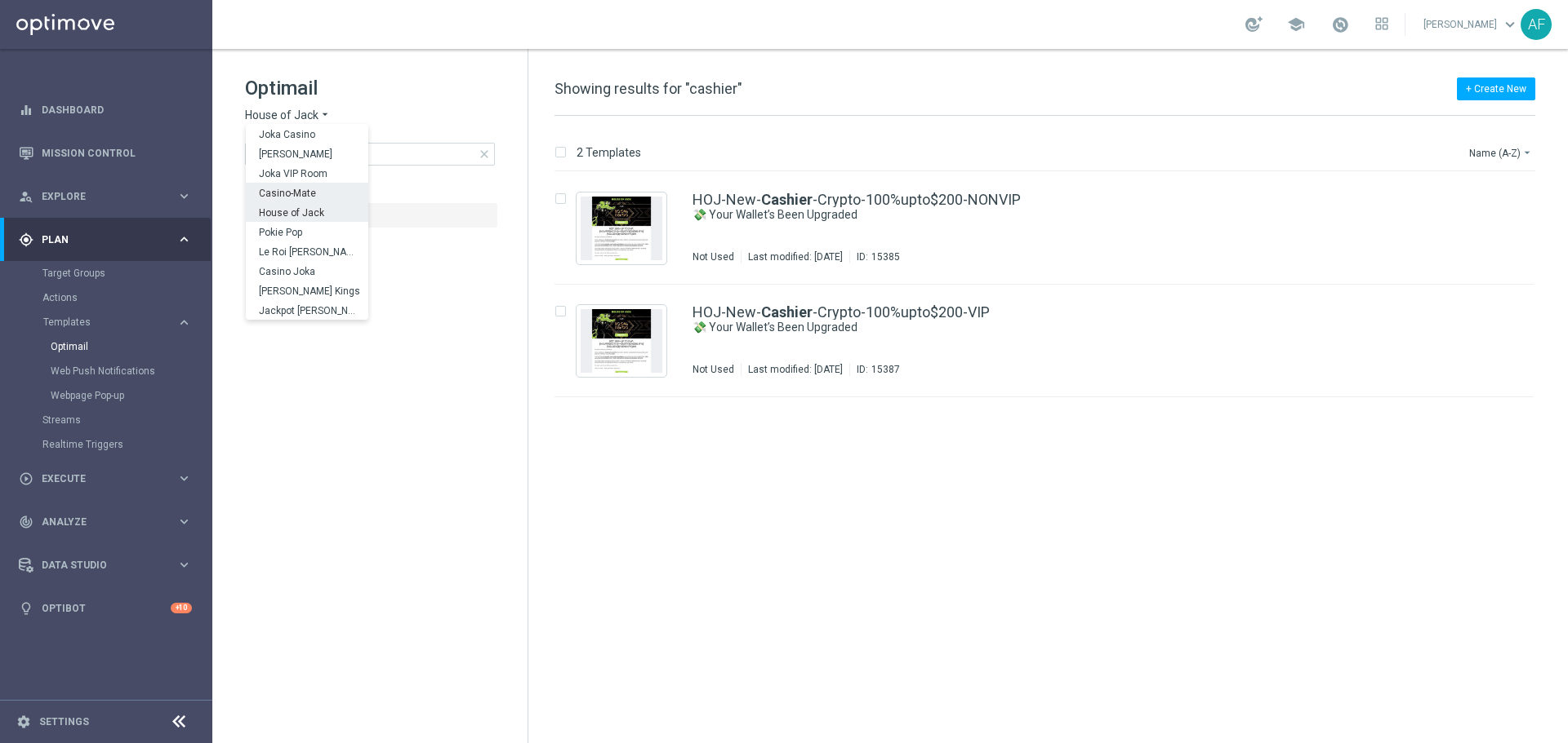
click at [0, 0] on span "Casino-Mate" at bounding box center [0, 0] width 0 height 0
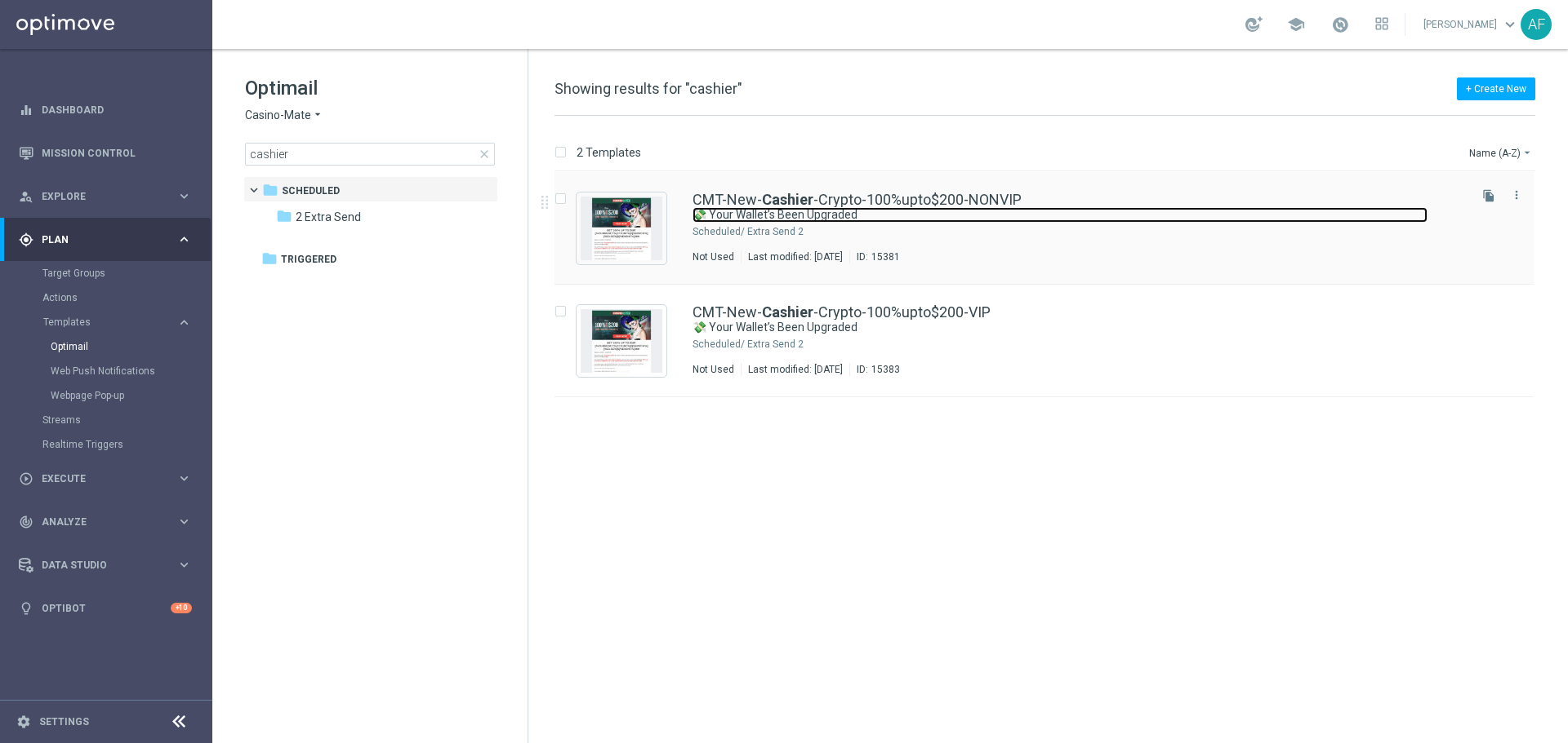
click at [791, 214] on link "💸 Your Wallet’s Been Upgraded" at bounding box center [1059, 215] width 735 height 15
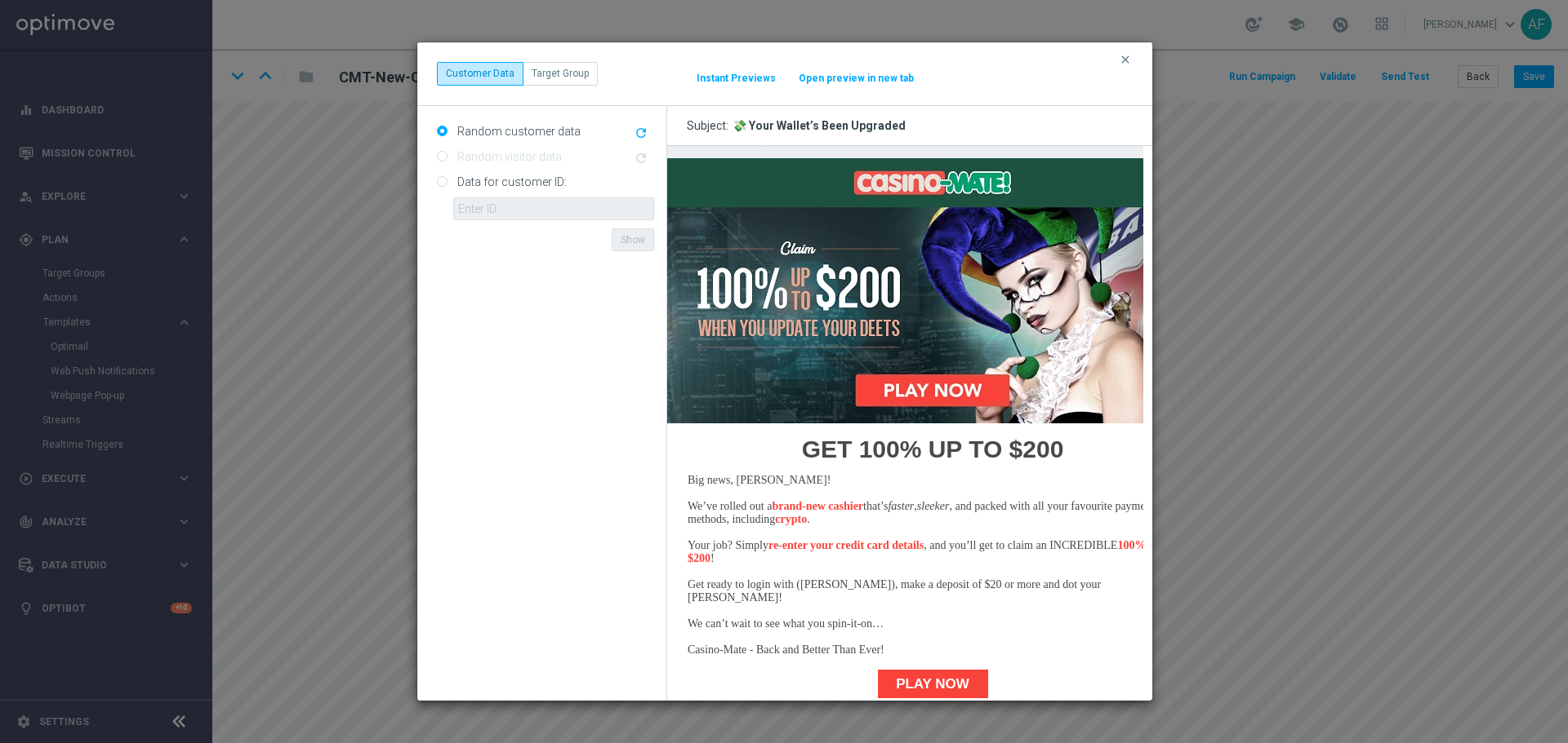
click at [952, 407] on img at bounding box center [932, 289] width 531 height 265
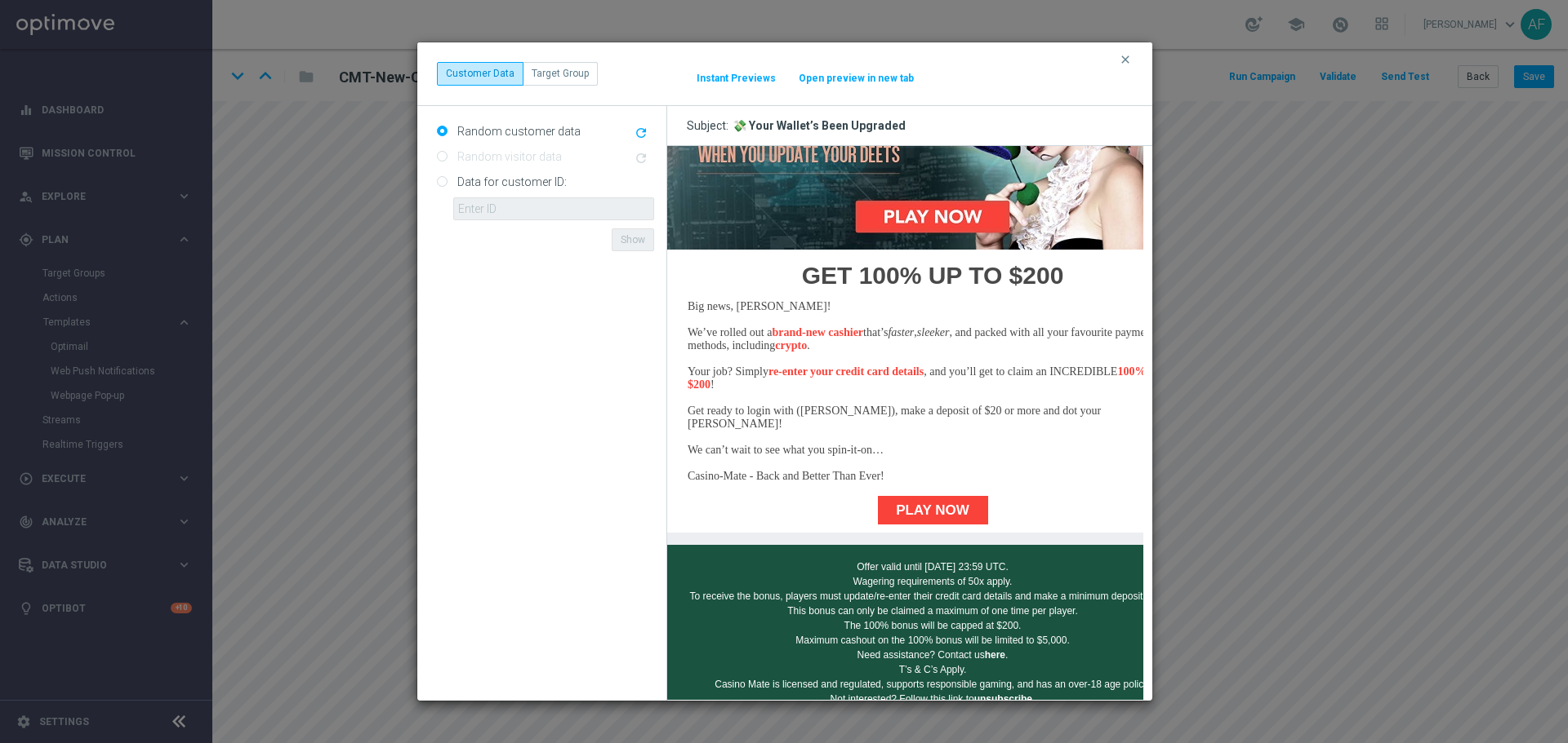
scroll to position [218, 0]
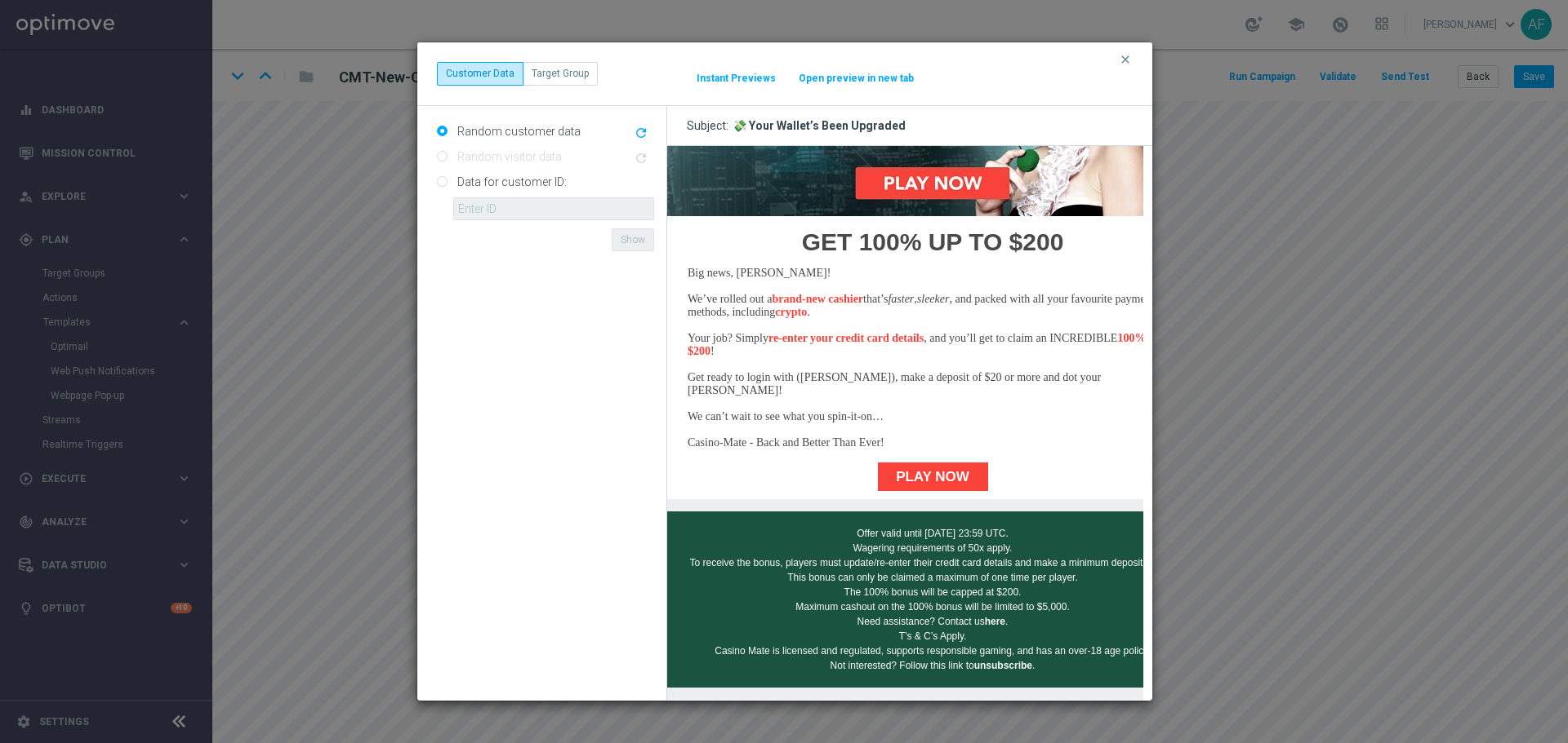
click at [909, 464] on link "PLAY NOW" at bounding box center [932, 477] width 110 height 29
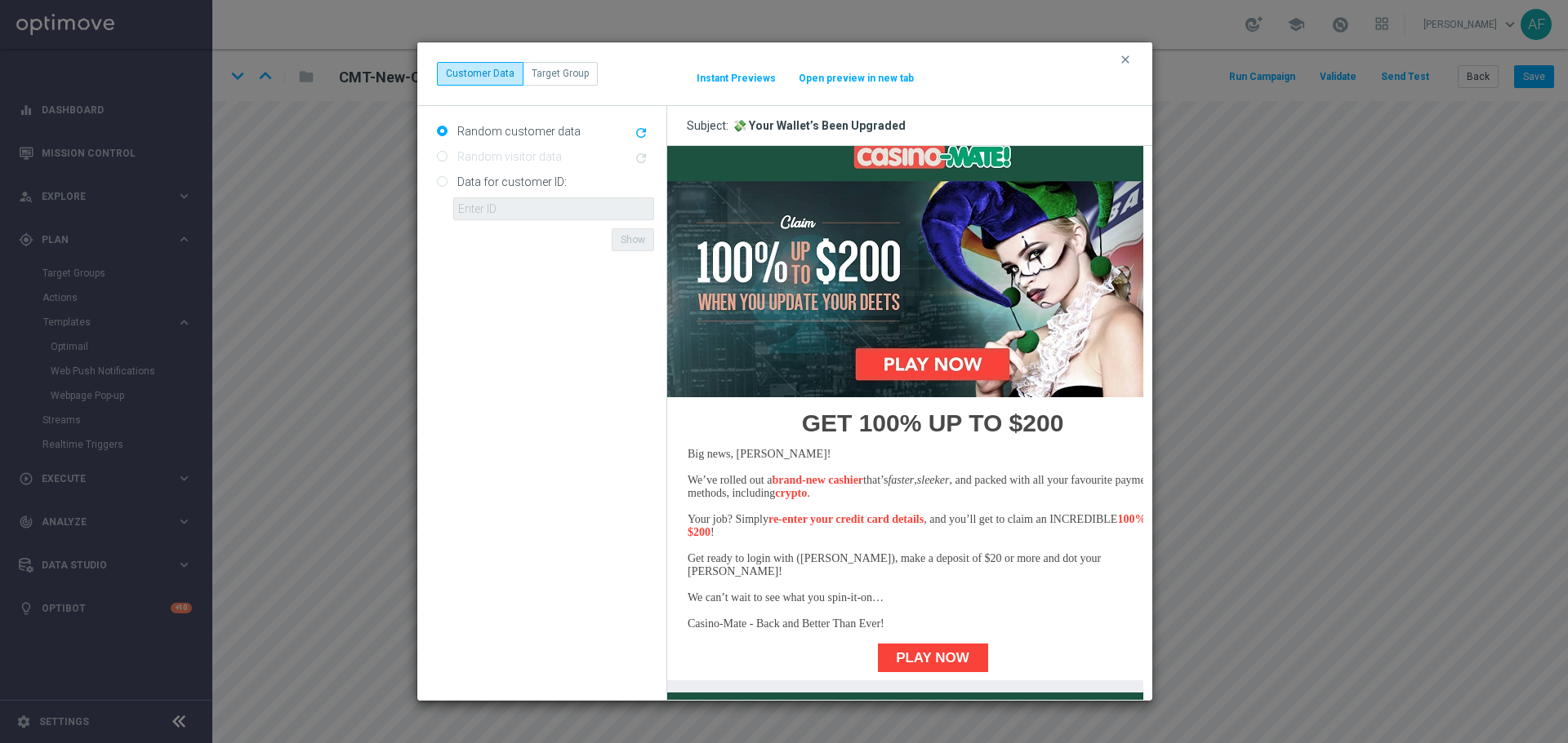
scroll to position [0, 0]
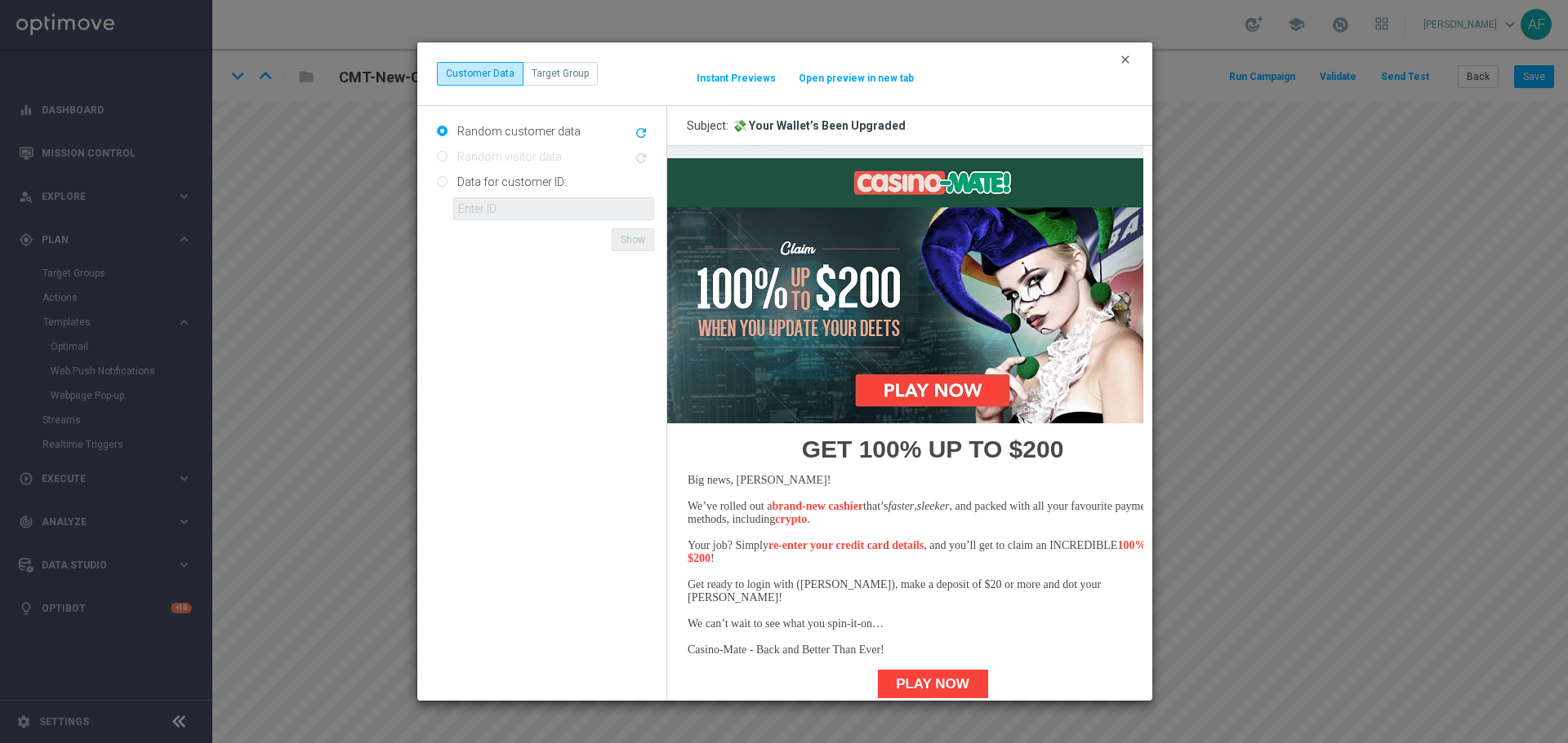
click at [1127, 63] on icon "clear" at bounding box center [1126, 60] width 14 height 14
